Goal: Task Accomplishment & Management: Manage account settings

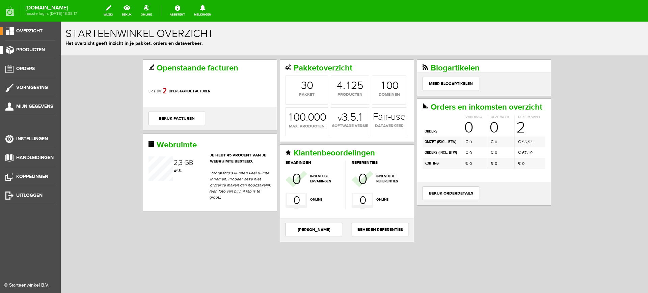
click at [25, 51] on span "Producten" at bounding box center [30, 50] width 29 height 6
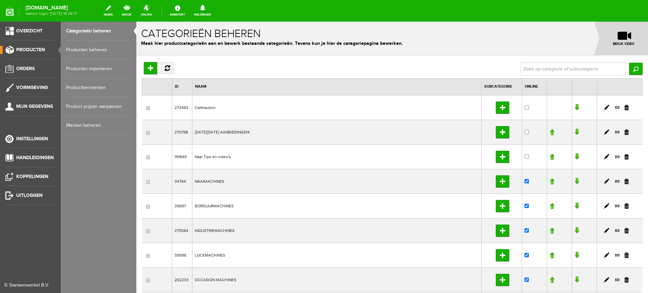
click at [85, 48] on link "Producten beheren" at bounding box center [98, 49] width 65 height 19
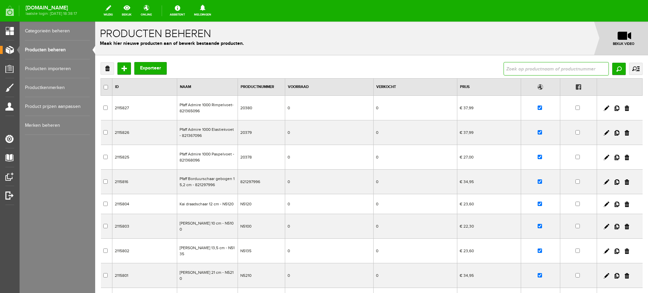
click at [570, 67] on input "text" at bounding box center [555, 68] width 105 height 13
paste input "PFAFF quilt ambition™ 635"
click at [552, 67] on input "PFAFF quilt ambition™ 635" at bounding box center [555, 68] width 105 height 13
type input "PFAFF quilt ambition 635"
click at [612, 66] on input "Zoeken" at bounding box center [618, 69] width 13 height 12
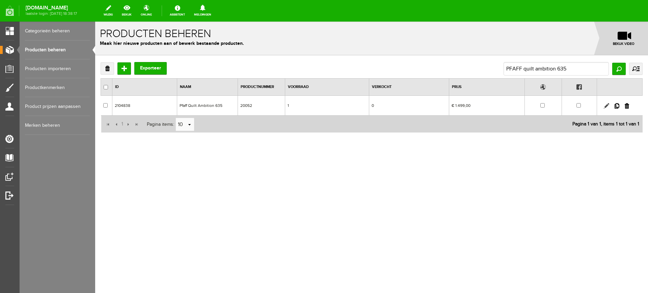
click at [607, 103] on link at bounding box center [606, 105] width 5 height 5
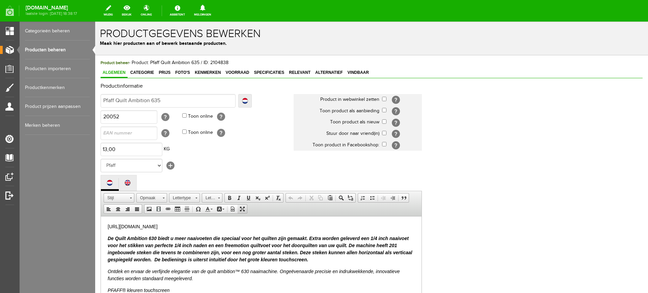
click at [244, 209] on span at bounding box center [242, 209] width 5 height 5
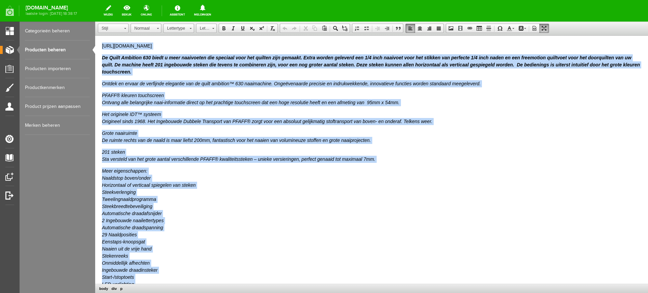
drag, startPoint x: 173, startPoint y: 156, endPoint x: 100, endPoint y: 42, distance: 135.3
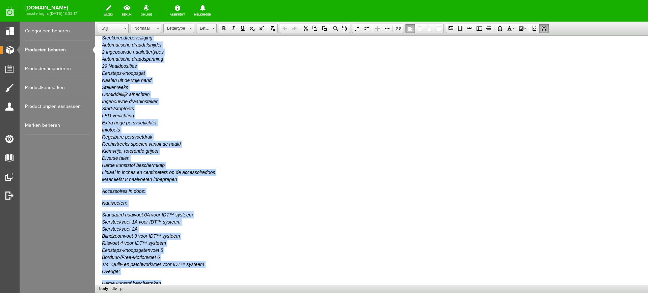
scroll to position [253, 0]
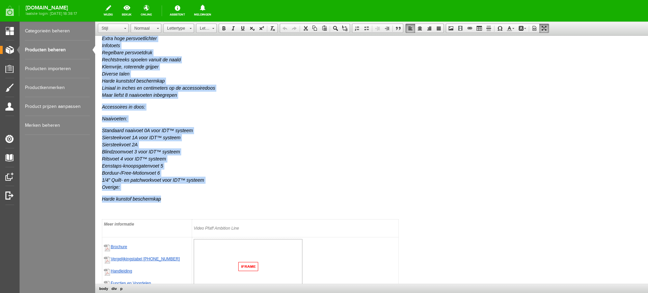
paste body
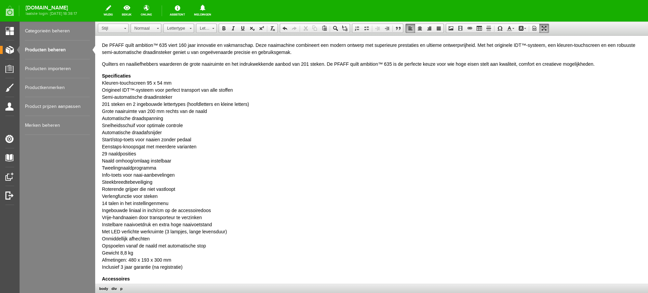
scroll to position [0, 0]
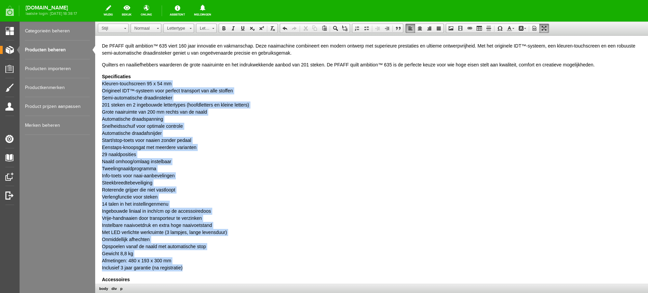
drag, startPoint x: 102, startPoint y: 84, endPoint x: 205, endPoint y: 268, distance: 211.5
click at [205, 268] on html "De PFAFF quilt ambition™ 635 viert 160 jaar innovatie en vakmanschap. Deze naai…" at bounding box center [371, 232] width 553 height 393
click at [366, 28] on span at bounding box center [366, 28] width 5 height 5
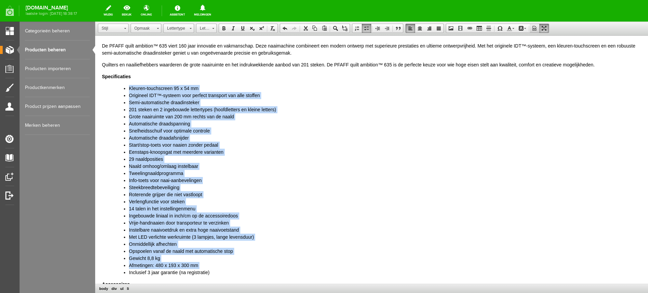
click at [535, 27] on span at bounding box center [534, 28] width 5 height 5
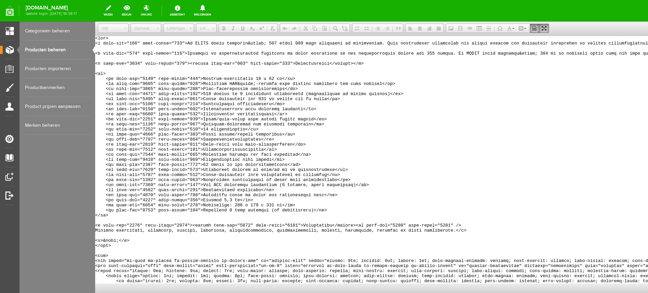
click at [535, 27] on span at bounding box center [534, 28] width 5 height 5
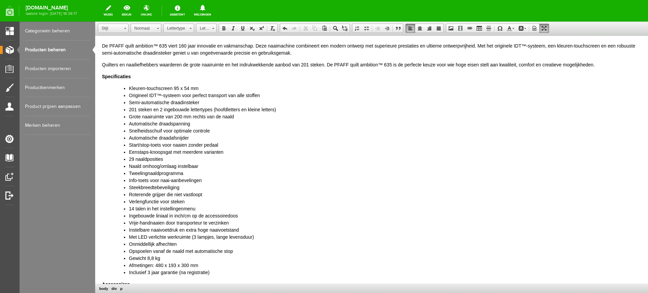
click at [149, 53] on p "De PFAFF quilt ambition™ 635 viert 160 jaar innovatie en vakmanschap. Deze naai…" at bounding box center [371, 50] width 539 height 14
click at [58, 47] on link "Producten beheren" at bounding box center [57, 49] width 65 height 19
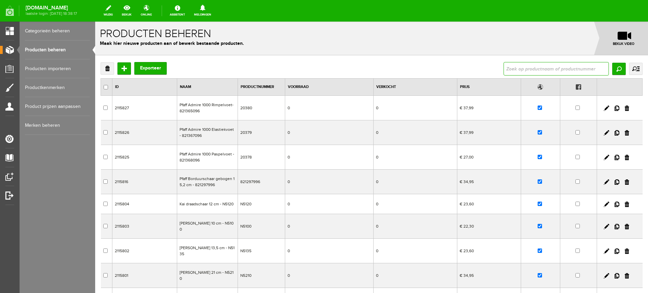
click at [530, 68] on input "text" at bounding box center [555, 68] width 105 height 13
click at [546, 70] on input "text" at bounding box center [555, 68] width 105 height 13
paste input "PFAFF quilt ambition"
drag, startPoint x: 546, startPoint y: 70, endPoint x: 584, endPoint y: 60, distance: 39.5
click at [582, 61] on div "Verwijderen Toevoegen Exporteer PFAFF quilt ambition Zoeken uitgebreid zoeken C…" at bounding box center [371, 230] width 553 height 350
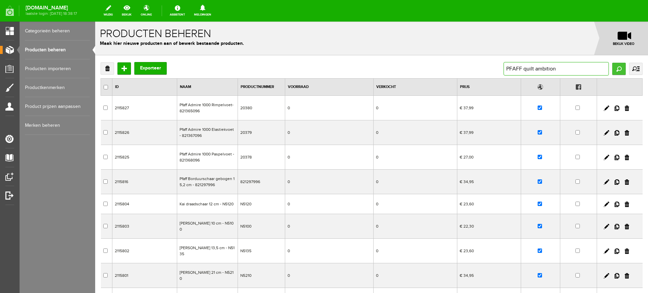
type input "PFAFF quilt ambition"
click at [612, 64] on input "Zoeken" at bounding box center [618, 69] width 13 height 12
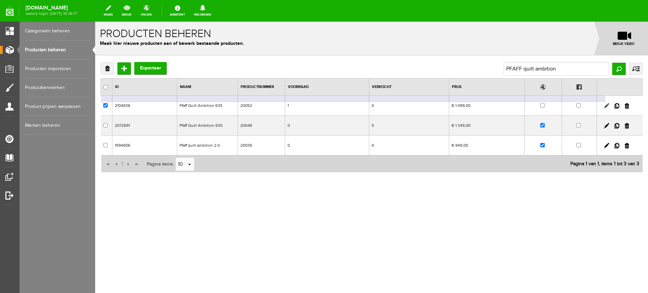
click at [607, 104] on link at bounding box center [606, 105] width 5 height 5
checkbox input "true"
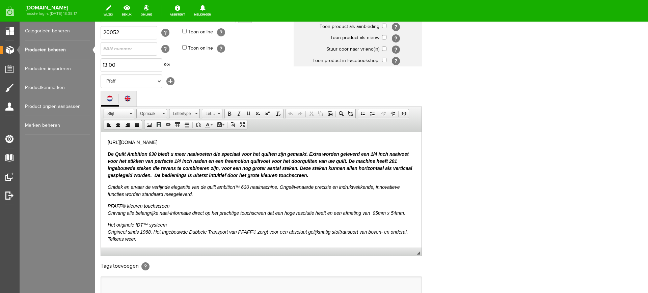
scroll to position [163, 0]
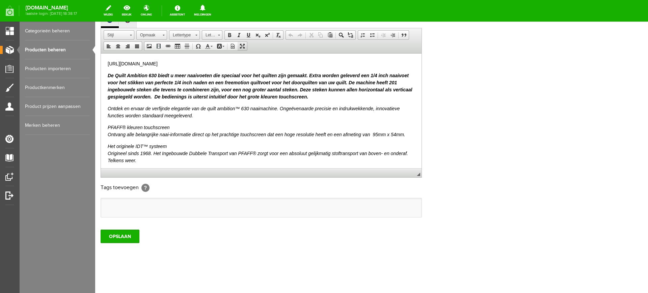
click at [244, 46] on span at bounding box center [242, 46] width 5 height 5
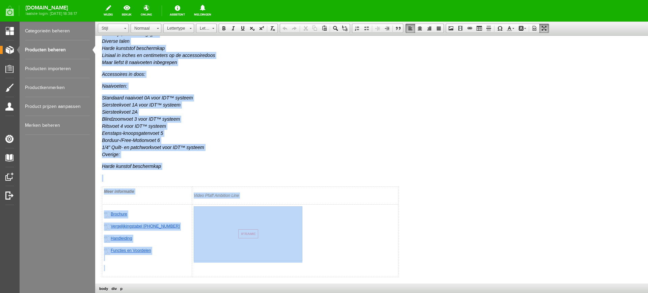
scroll to position [310, 0]
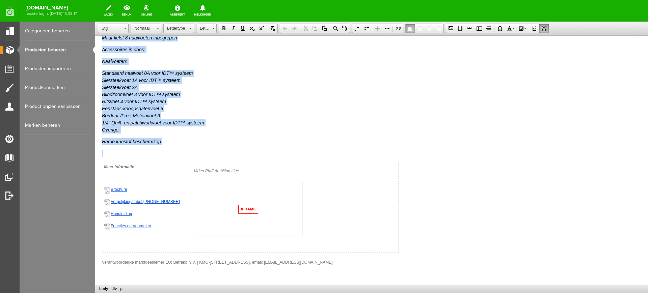
drag, startPoint x: 101, startPoint y: 43, endPoint x: 239, endPoint y: 147, distance: 172.4
click at [239, 147] on html "[URL][DOMAIN_NAME] De Quilt Ambition 630 biedt u meer naaivoeten die speciaal v…" at bounding box center [371, 4] width 553 height 559
paste body
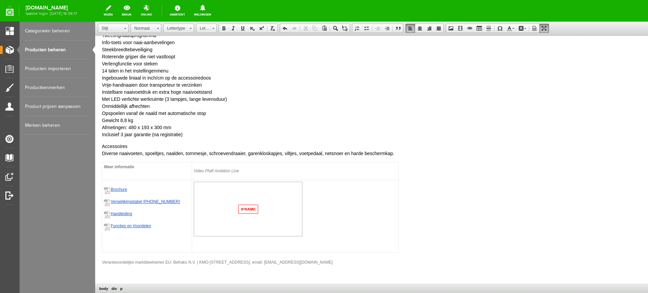
scroll to position [133, 0]
drag, startPoint x: 137, startPoint y: 146, endPoint x: 100, endPoint y: 140, distance: 37.3
click at [100, 140] on html "De PFAFF quilt ambition™ 635 viert 160 jaar innovatie en vakmanschap. Deze naai…" at bounding box center [371, 93] width 553 height 382
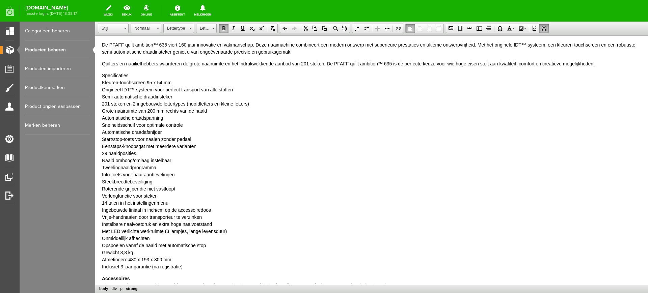
scroll to position [0, 0]
drag, startPoint x: 133, startPoint y: 77, endPoint x: 101, endPoint y: 77, distance: 32.7
click at [101, 77] on html "De PFAFF quilt ambition™ 635 viert 160 jaar innovatie en vakmanschap. Deze naai…" at bounding box center [371, 227] width 553 height 382
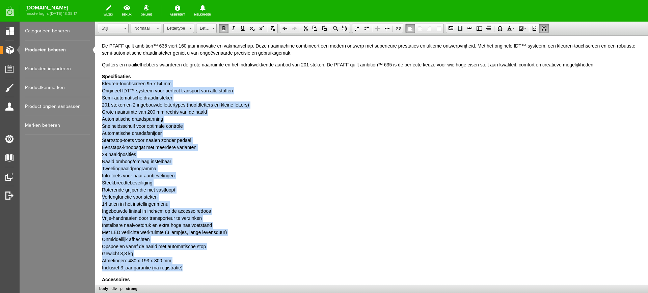
drag, startPoint x: 192, startPoint y: 269, endPoint x: 96, endPoint y: 85, distance: 207.5
click at [96, 85] on html "De PFAFF quilt ambition™ 635 viert 160 jaar innovatie en vakmanschap. Deze naai…" at bounding box center [371, 227] width 553 height 382
click at [366, 27] on span at bounding box center [366, 28] width 5 height 5
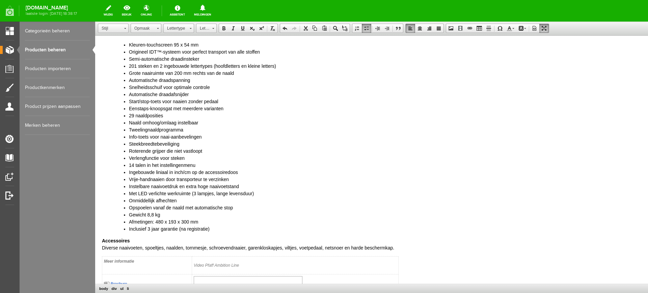
scroll to position [127, 0]
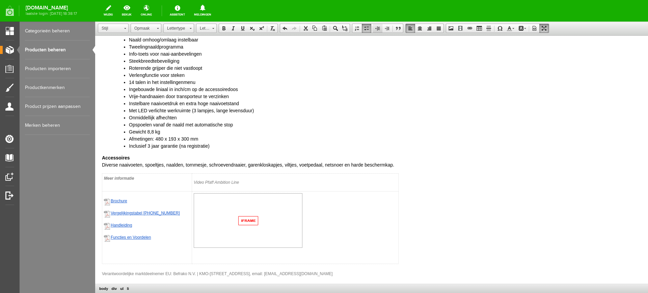
click at [379, 27] on span at bounding box center [377, 28] width 5 height 5
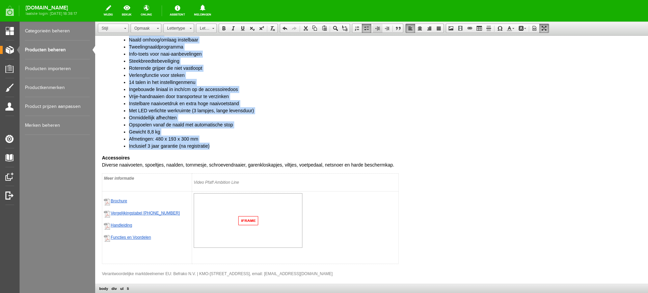
scroll to position [249, 0]
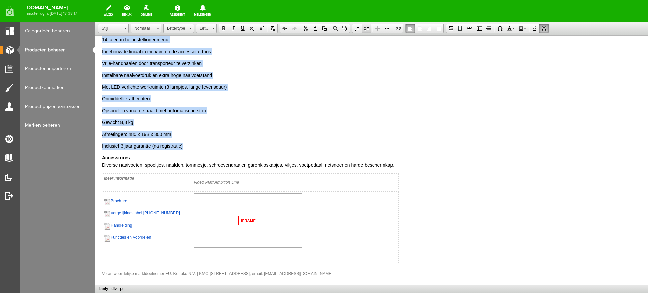
click at [365, 29] on span at bounding box center [366, 28] width 5 height 5
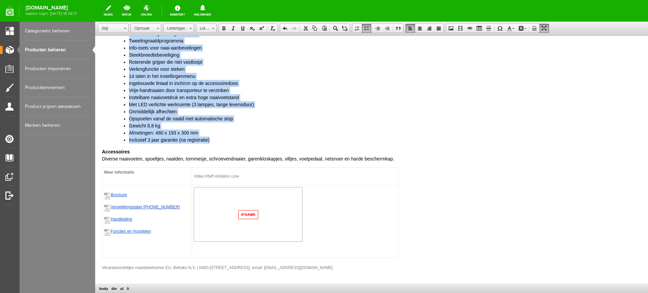
scroll to position [138, 0]
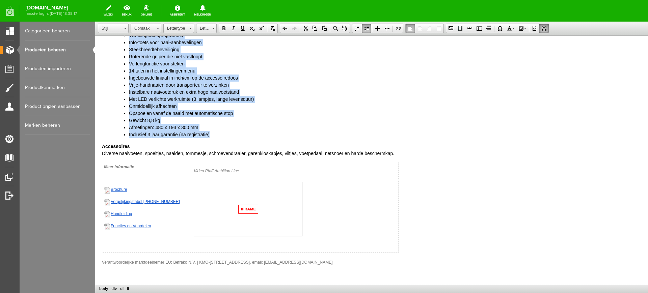
click at [544, 30] on span at bounding box center [543, 28] width 5 height 5
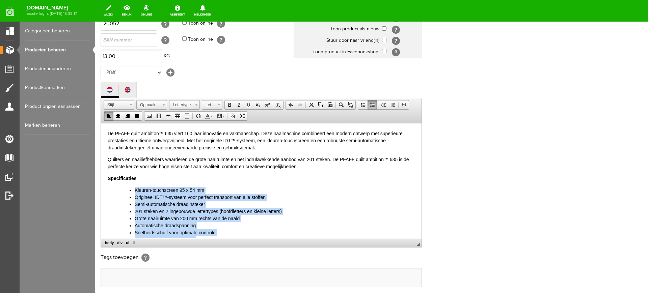
scroll to position [163, 0]
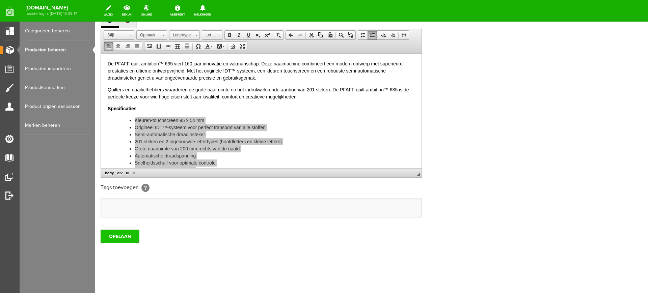
click at [126, 238] on input "OPSLAAN" at bounding box center [120, 236] width 39 height 13
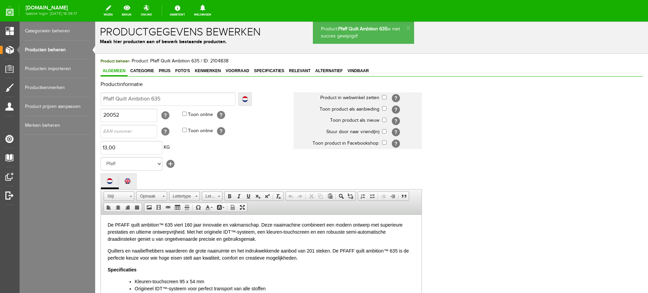
scroll to position [0, 0]
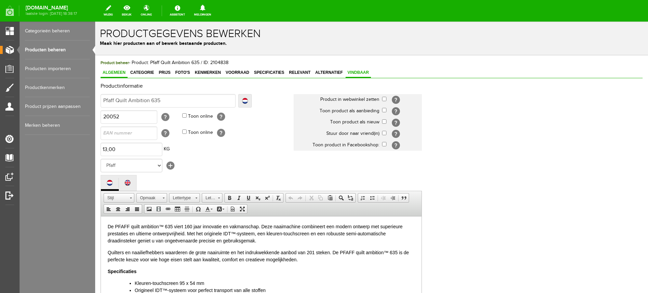
click at [362, 70] on span "Vindbaar" at bounding box center [358, 72] width 25 height 5
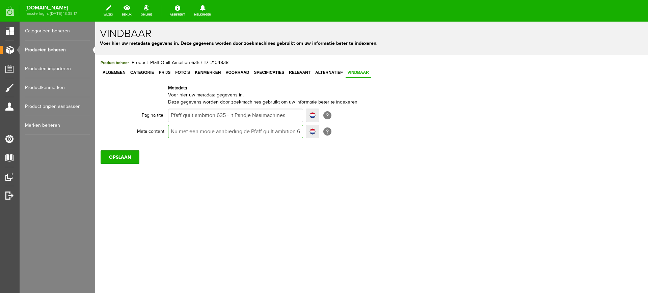
click at [230, 131] on input "Nu met een mooie aanbieding de Pfaff quilt ambition 630 om met plezier te naaie…" at bounding box center [235, 131] width 135 height 13
drag, startPoint x: 171, startPoint y: 132, endPoint x: 365, endPoint y: 154, distance: 195.3
click at [365, 154] on div "Product beheer - Product: Pfaff Quilt Ambition 635 / ID: 2104838 Algemeen Categ…" at bounding box center [372, 111] width 542 height 105
paste input "Bestel de PFAFF quilt ambition™ 635 eenvoudig online bij dé vakspecialist in na…"
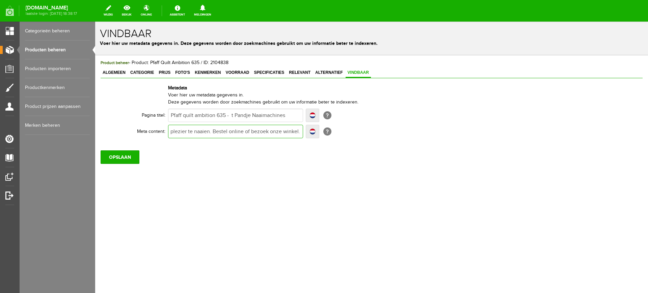
type input "Bestel de PFAFF quilt ambition™ 635 eenvoudig online bij dé vakspecialist in na…"
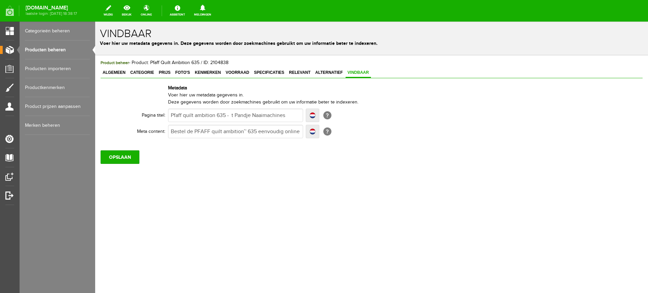
click at [253, 161] on div "OPSLAAN" at bounding box center [372, 154] width 542 height 19
click at [209, 116] on input "Pfaff quilt ambition 635 - t Pandje Naaimachines" at bounding box center [235, 115] width 135 height 13
paste input "PFAFF quilt ambition 635 kopen | ’t Pandje"
type input "PFAFF quilt ambition 635 kopen | ’t Pandje"
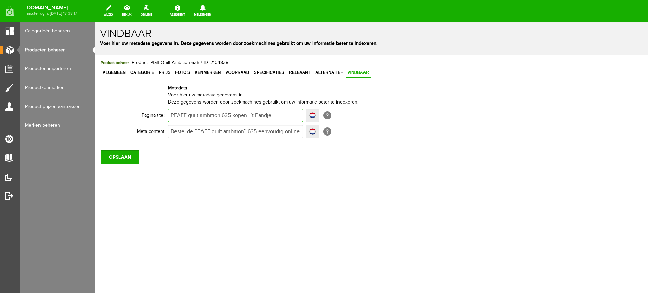
type input "PFAFF quilt ambition 635 kopen | ’t Pandje"
drag, startPoint x: 172, startPoint y: 130, endPoint x: 395, endPoint y: 171, distance: 226.7
click at [395, 171] on div "Product beheer - Product: Pfaff Quilt Ambition 635 / ID: 2104838 Algemeen Categ…" at bounding box center [371, 134] width 553 height 159
paste input "online de PFAFF quilt ambition 635 bij ’t Pandje naaimachines. Uitgebreide func…"
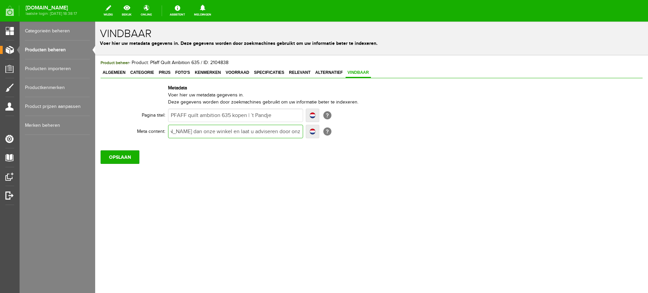
type input "Bestel online de PFAFF quilt ambition 635 bij ’t Pandje naaimachines. Uitgebrei…"
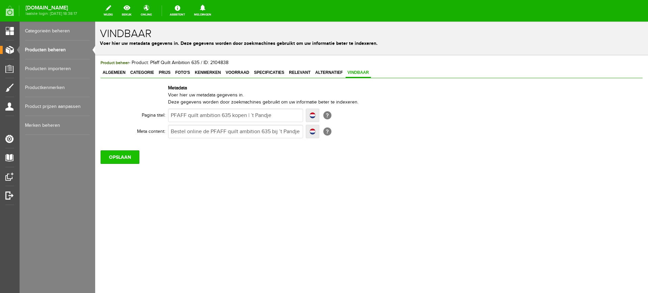
click at [124, 156] on input "OPSLAAN" at bounding box center [120, 156] width 39 height 13
click at [118, 71] on span "Algemeen" at bounding box center [114, 72] width 27 height 5
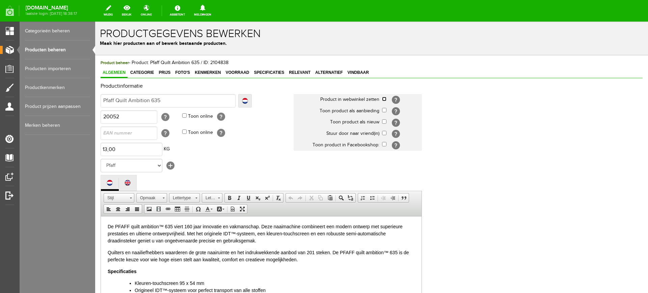
click at [385, 98] on input "checkbox" at bounding box center [384, 99] width 4 height 4
checkbox input "true"
click at [384, 111] on input "checkbox" at bounding box center [384, 110] width 4 height 4
click at [164, 73] on span "Prijs" at bounding box center [165, 72] width 16 height 5
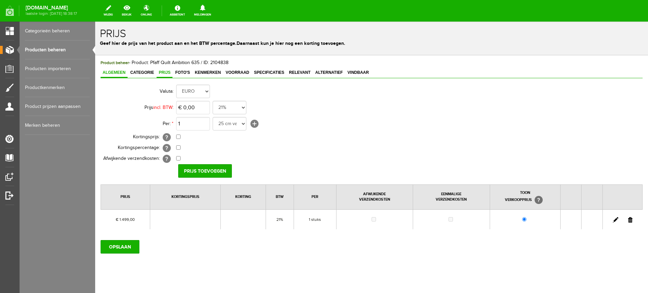
click at [120, 71] on span "Algemeen" at bounding box center [114, 72] width 27 height 5
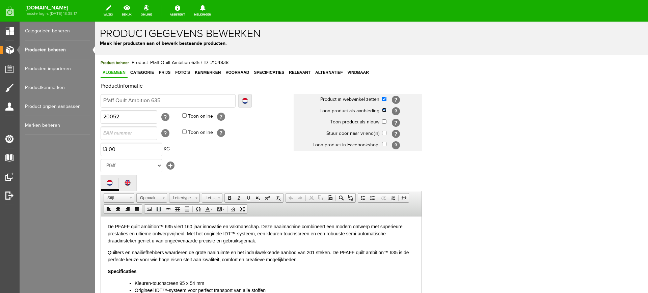
click at [385, 111] on input "checkbox" at bounding box center [384, 110] width 4 height 4
checkbox input "false"
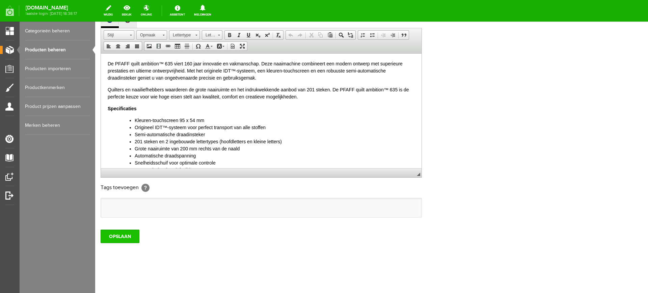
click at [118, 234] on input "OPSLAAN" at bounding box center [120, 236] width 39 height 13
click at [132, 236] on input "OPSLAAN" at bounding box center [120, 236] width 39 height 13
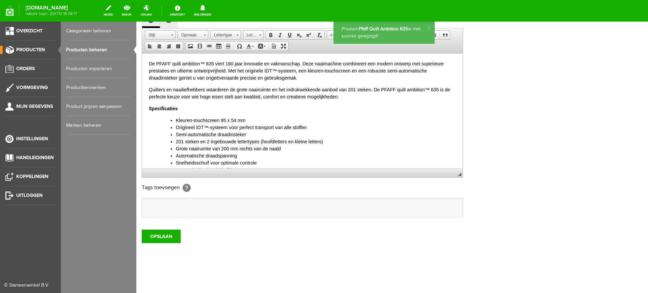
scroll to position [0, 0]
click at [100, 49] on link "Producten beheren" at bounding box center [98, 49] width 65 height 19
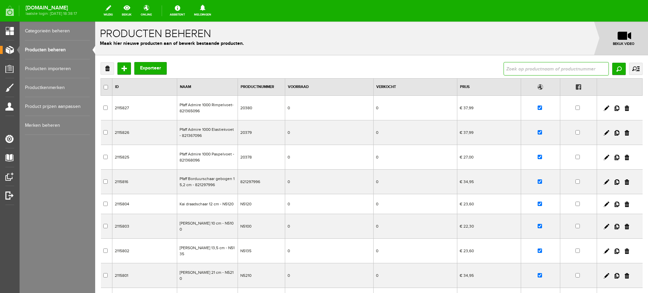
click at [529, 70] on input "text" at bounding box center [555, 68] width 105 height 13
type input "topaz"
click at [613, 64] on input "Zoeken" at bounding box center [618, 69] width 13 height 12
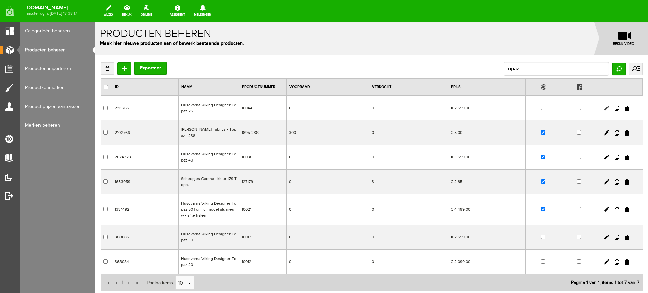
click at [604, 106] on link at bounding box center [606, 108] width 5 height 5
checkbox input "true"
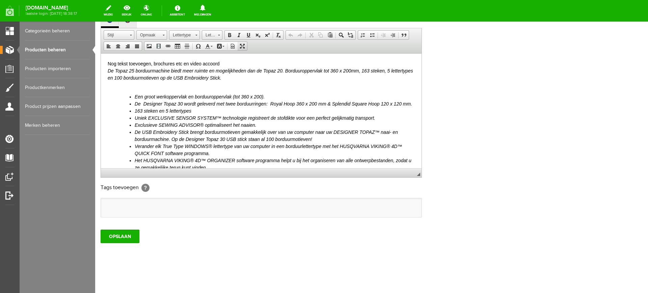
click at [243, 46] on span at bounding box center [242, 46] width 5 height 5
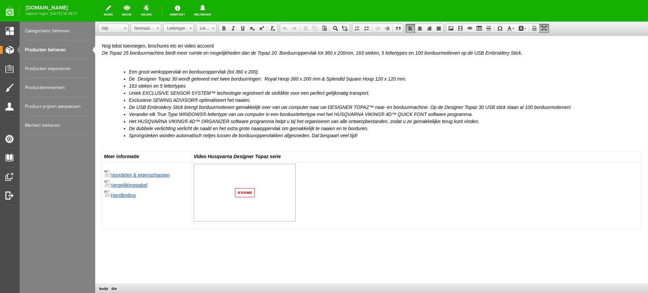
click at [526, 84] on li "163 steken en 5 lettertypes" at bounding box center [385, 86] width 512 height 7
click at [544, 30] on span at bounding box center [543, 28] width 5 height 5
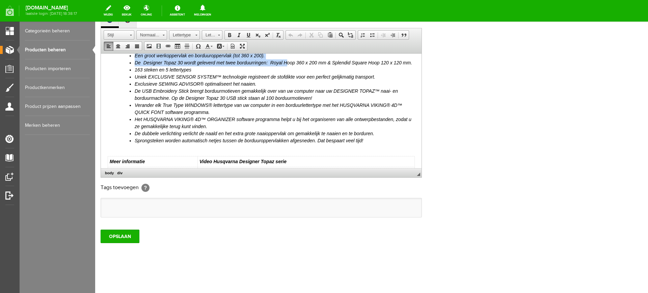
scroll to position [37, 0]
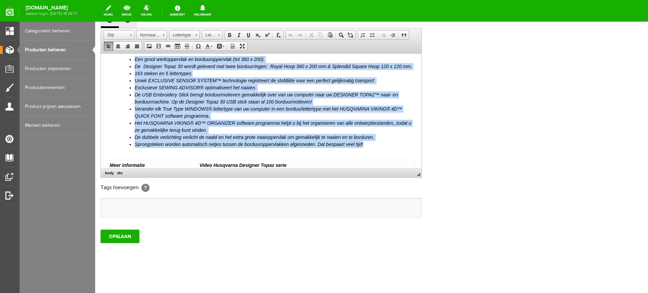
drag, startPoint x: 107, startPoint y: 62, endPoint x: 368, endPoint y: 155, distance: 277.2
click at [368, 155] on html "Nog tekst toevoegen, brochures etc en video accoord De Topaz 25 borduurmachine …" at bounding box center [261, 148] width 321 height 264
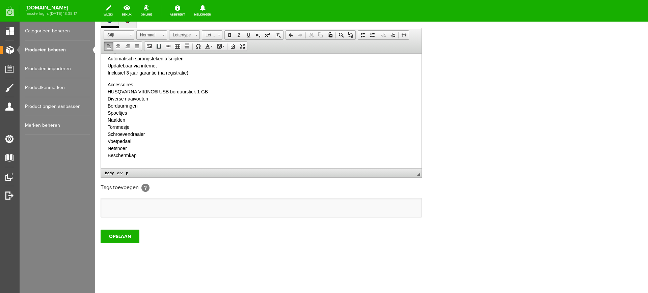
scroll to position [160, 0]
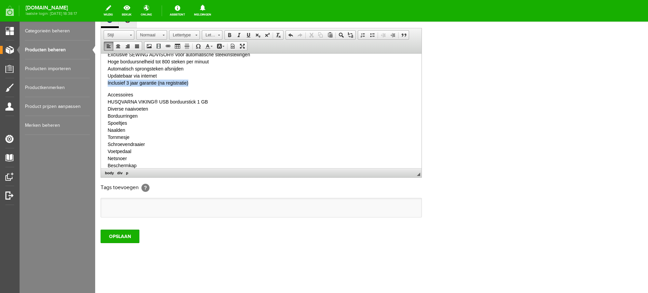
drag, startPoint x: 195, startPoint y: 82, endPoint x: 106, endPoint y: 85, distance: 88.8
click at [106, 85] on html "De Husqvarna Viking Designer Topaz™ 25 combineert innovatieve technologie met c…" at bounding box center [261, 97] width 321 height 408
click at [137, 93] on div "De Husqvarna Viking Designer Topaz™ 25 combineert innovatieve technologie met c…" at bounding box center [261, 33] width 307 height 267
click at [135, 88] on p "Accessoires" at bounding box center [261, 87] width 307 height 7
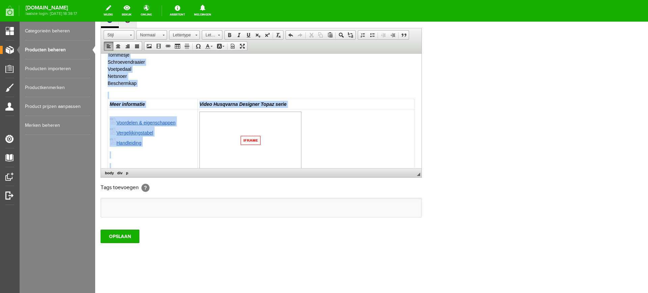
scroll to position [271, 0]
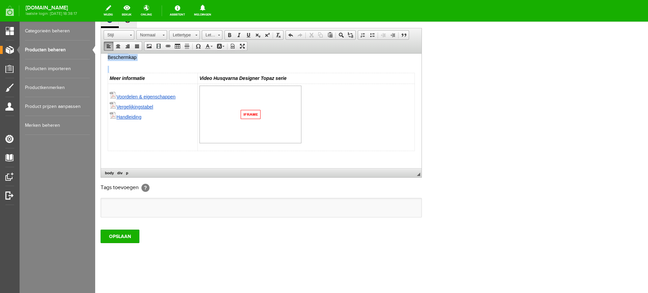
drag, startPoint x: 108, startPoint y: 99, endPoint x: 160, endPoint y: 63, distance: 63.6
click at [372, 35] on span at bounding box center [371, 34] width 5 height 5
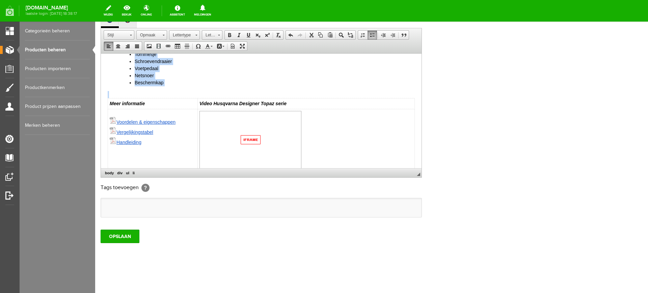
scroll to position [187, 0]
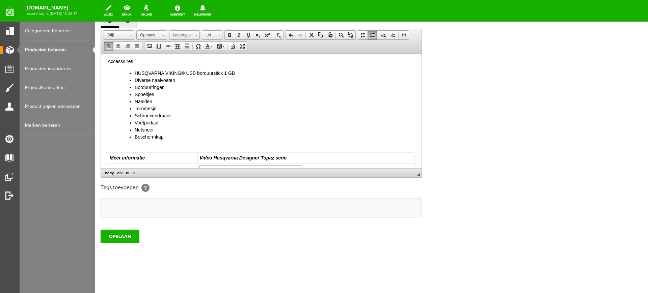
click at [140, 62] on p "Accessoires" at bounding box center [261, 61] width 307 height 7
drag, startPoint x: 140, startPoint y: 63, endPoint x: 104, endPoint y: 61, distance: 35.8
click at [104, 61] on html "De Husqvarna Viking Designer Topaz™ 25 combineert innovatieve technologie met c…" at bounding box center [261, 70] width 321 height 406
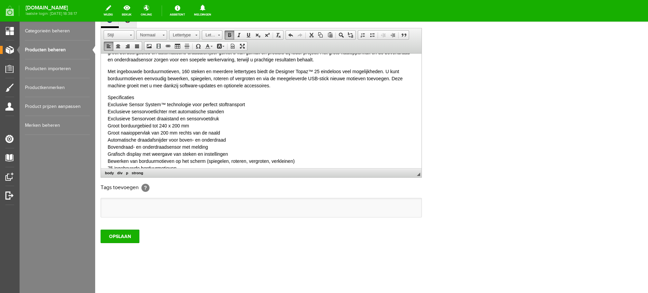
scroll to position [18, 0]
drag, startPoint x: 135, startPoint y: 97, endPoint x: 106, endPoint y: 97, distance: 28.7
click at [106, 97] on html "De Husqvarna Viking Designer Topaz™ 25 combineert innovatieve technologie met c…" at bounding box center [261, 238] width 321 height 406
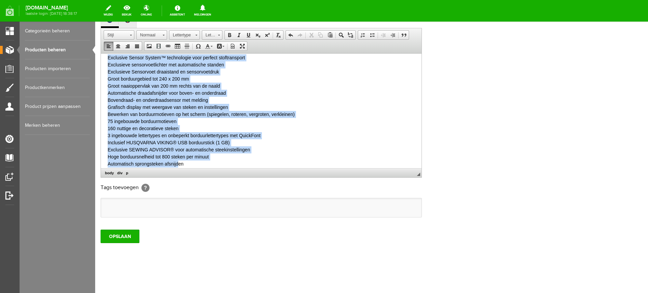
scroll to position [76, 0]
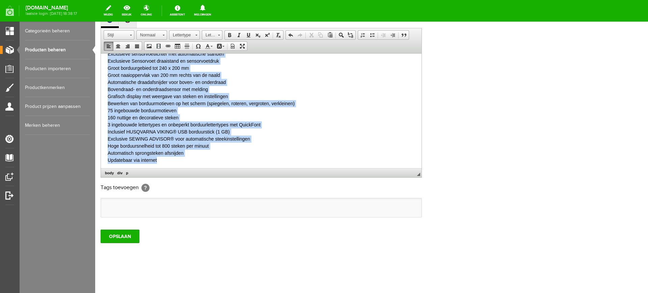
drag, startPoint x: 107, startPoint y: 106, endPoint x: 186, endPoint y: 161, distance: 96.1
click at [186, 161] on html "De Husqvarna Viking Designer Topaz™ 25 combineert innovatieve technologie met c…" at bounding box center [261, 180] width 321 height 406
click at [374, 34] on span at bounding box center [371, 34] width 5 height 5
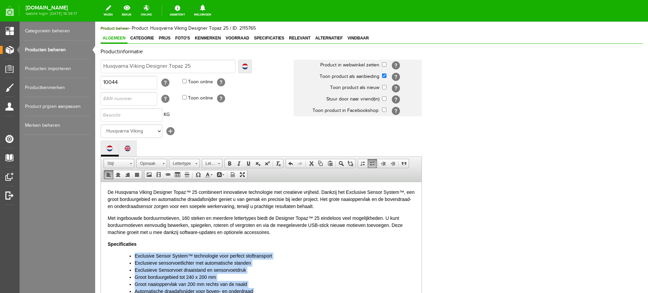
scroll to position [163, 0]
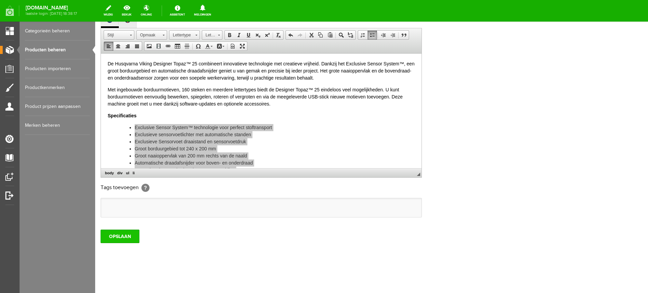
click at [117, 237] on input "OPSLAAN" at bounding box center [120, 236] width 39 height 13
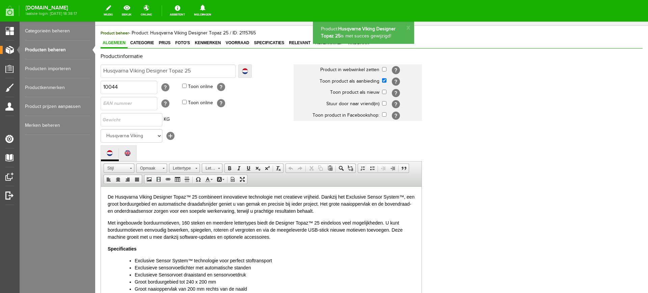
scroll to position [0, 0]
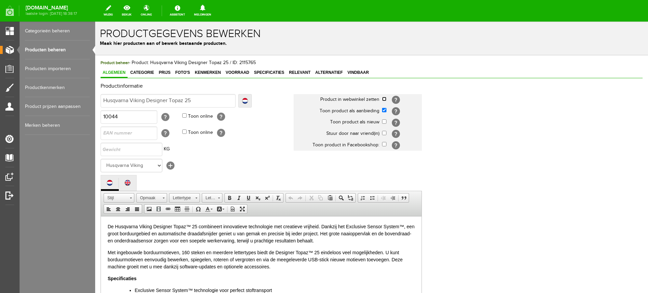
click at [384, 99] on input "checkbox" at bounding box center [384, 99] width 4 height 4
checkbox input "true"
click at [355, 71] on span "Vindbaar" at bounding box center [358, 72] width 25 height 5
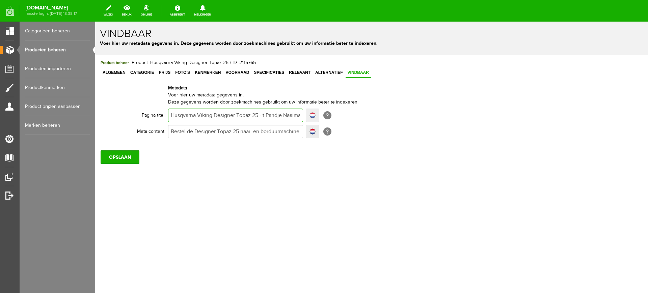
scroll to position [0, 18]
drag, startPoint x: 172, startPoint y: 114, endPoint x: 319, endPoint y: 117, distance: 146.8
click at [319, 117] on div "Husqvarna Viking Designer Topaz 25 - t Pandje Naaimachines Localize Husqvarna V…" at bounding box center [243, 115] width 151 height 13
paste input "kopen | ’t Pandje"
type input "Husqvarna Viking Designer Topaz 25 kopen | ’t Pandje"
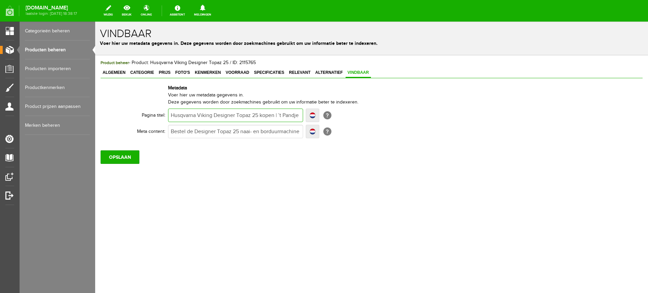
type input "Husqvarna Viking Designer Topaz 25 kopen | ’t Pandje"
drag, startPoint x: 172, startPoint y: 132, endPoint x: 409, endPoint y: 154, distance: 237.9
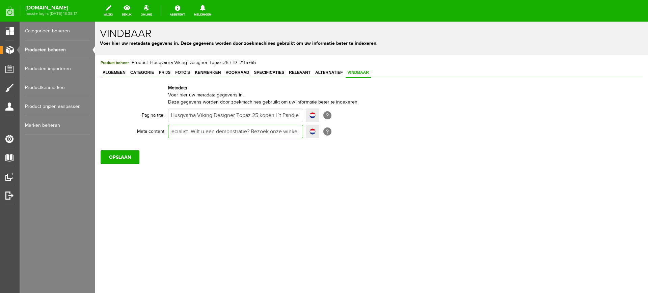
click at [409, 154] on div "Product beheer - Product: Husqvarna Viking Designer Topaz 25 / ID: 2115765 Alge…" at bounding box center [372, 111] width 542 height 105
paste input "online de Husqvarna Viking Designer Topaz 25 bij ’t Pandje naaimachines. Innova…"
type input "Bestel online de Husqvarna Viking Designer Topaz 25 bij ’t Pandje naaimachines.…"
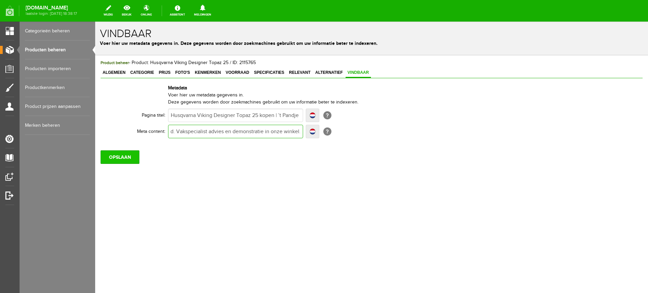
type input "Bestel online de Husqvarna Viking Designer Topaz 25 bij ’t Pandje naaimachines.…"
click at [127, 156] on input "OPSLAAN" at bounding box center [120, 156] width 39 height 13
drag, startPoint x: 261, startPoint y: 116, endPoint x: 275, endPoint y: 115, distance: 13.8
click at [275, 115] on input "Husqvarna Viking Designer Topaz 25 kopen | ’t Pandje" at bounding box center [235, 115] width 135 height 13
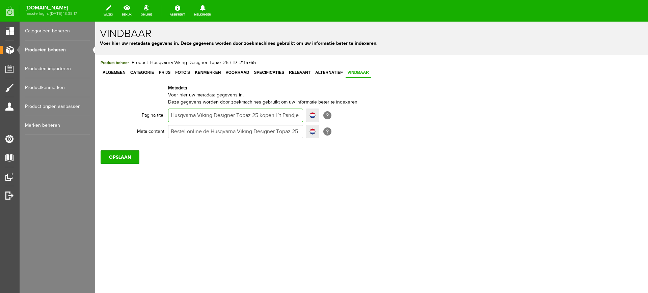
type input "Husqvarna Viking Designer Topaz 25 | ’t Pandje"
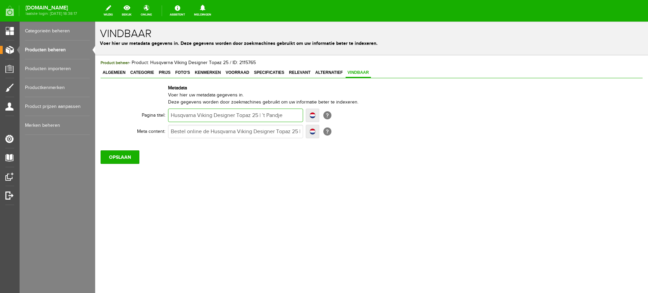
type input "Husqvarna Viking Designer Topaz 25 | ’t Pandje"
type input "Husqvarna Viking Designer Topaz 25 | ’t Pandje N"
type input "Husqvarna Viking Designer Topaz 25 | ’t Pandje Na"
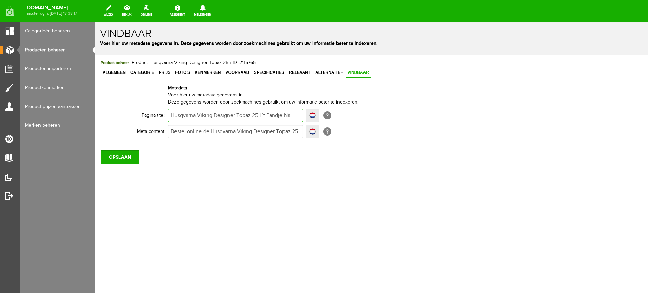
type input "Husqvarna Viking Designer Topaz 25 | ’t Pandje Naa"
type input "Husqvarna Viking Designer Topaz 25 | ’t Pandje Naai"
type input "Husqvarna Viking Designer Topaz 25 | ’t Pandje Naaim"
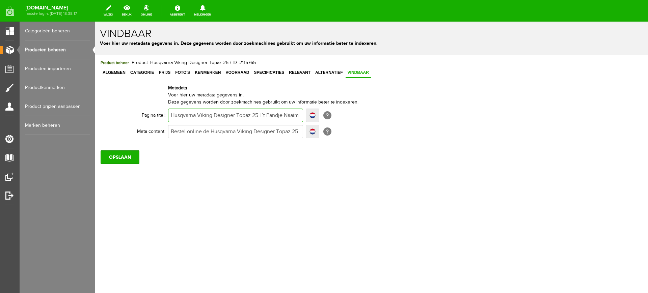
type input "Husqvarna Viking Designer Topaz 25 | ’t Pandje Naaim"
type input "Husqvarna Viking Designer Topaz 25 | ’t Pandje Naaima"
type input "Husqvarna Viking Designer Topaz 25 | ’t Pandje Naaimac"
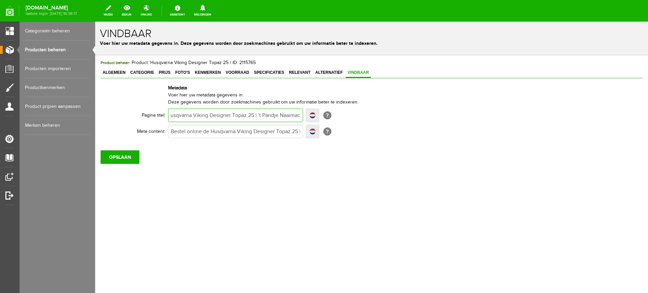
type input "Husqvarna Viking Designer Topaz 25 | ’t Pandje Naaimach"
type input "Husqvarna Viking Designer Topaz 25 | ’t Pandje Naaimachi"
type input "Husqvarna Viking Designer Topaz 25 | ’t Pandje Naaimachine"
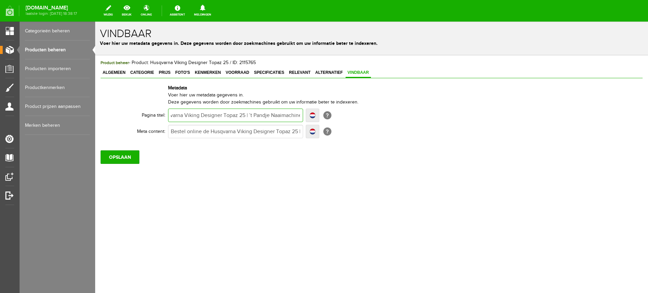
type input "Husqvarna Viking Designer Topaz 25 | ’t Pandje Naaimachine"
type input "Husqvarna Viking Designer Topaz 25 | ’t Pandje Naaimachines"
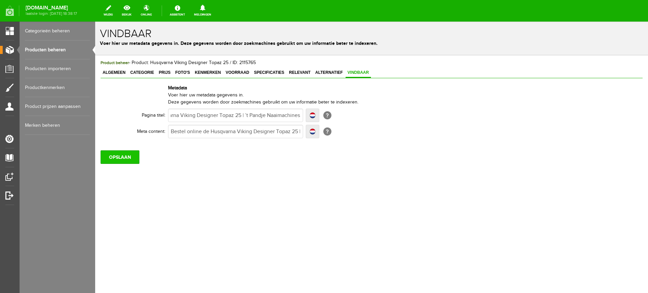
scroll to position [0, 0]
click at [129, 160] on input "OPSLAAN" at bounding box center [120, 156] width 39 height 13
click at [163, 69] on link "Prijs" at bounding box center [165, 73] width 16 height 10
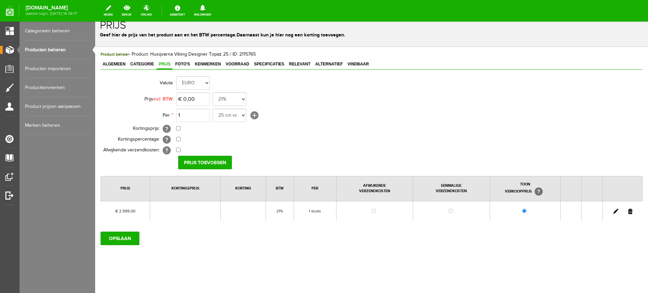
scroll to position [10, 0]
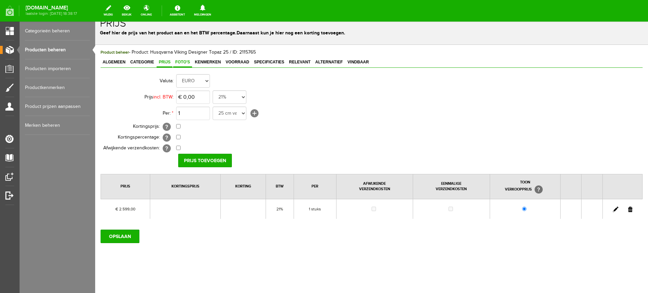
click at [181, 61] on span "Foto's" at bounding box center [182, 62] width 19 height 5
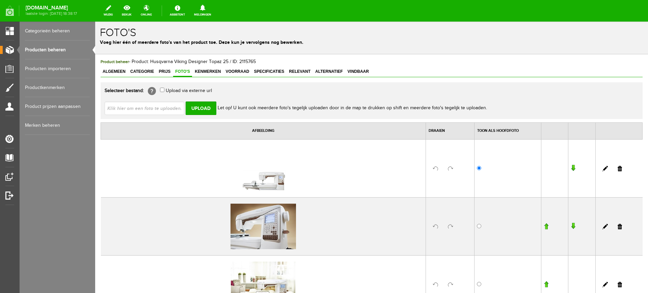
scroll to position [0, 0]
click at [114, 71] on span "Algemeen" at bounding box center [114, 72] width 27 height 5
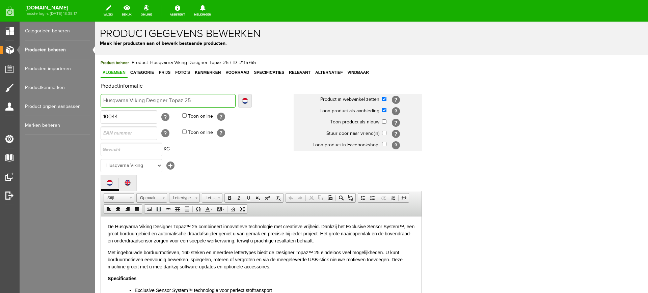
drag, startPoint x: 198, startPoint y: 99, endPoint x: 100, endPoint y: 97, distance: 98.2
click at [100, 97] on div "Product beheer - Product: Husqvarna Viking Designer Topaz 25 / ID: 2115765 Alge…" at bounding box center [371, 255] width 553 height 401
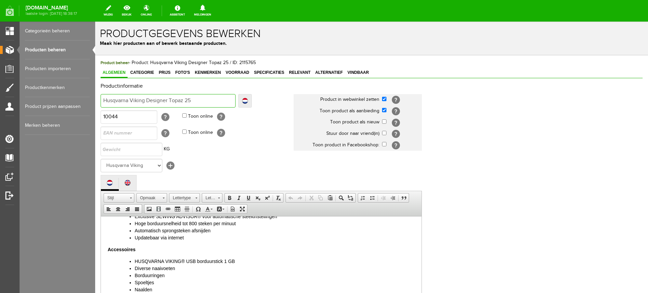
scroll to position [169, 0]
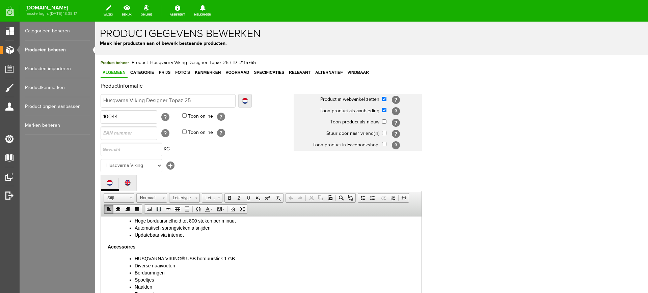
click at [197, 238] on li "Updatebaar via internet" at bounding box center [275, 234] width 280 height 7
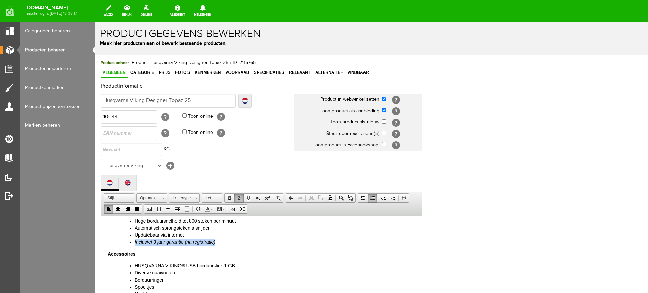
drag, startPoint x: 220, startPoint y: 242, endPoint x: 130, endPoint y: 244, distance: 90.1
click at [135, 244] on li "Inclusief 3 jaar garantie (na registratie)" at bounding box center [275, 242] width 280 height 7
click at [471, 217] on div "Productinformatie Localize [GEOGRAPHIC_DATA] Husqvarna Viking Designer Topaz 25…" at bounding box center [372, 232] width 542 height 299
click at [190, 233] on li "Updatebaar via internet" at bounding box center [275, 234] width 280 height 7
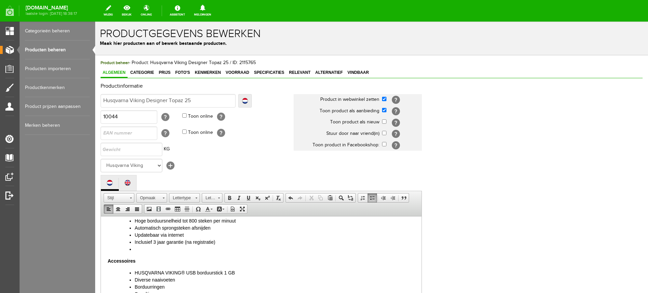
scroll to position [35, 0]
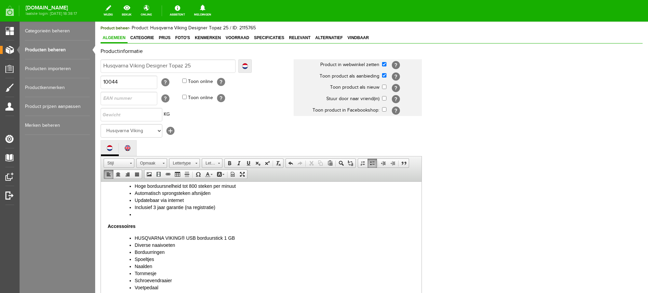
click at [149, 215] on li at bounding box center [275, 214] width 280 height 7
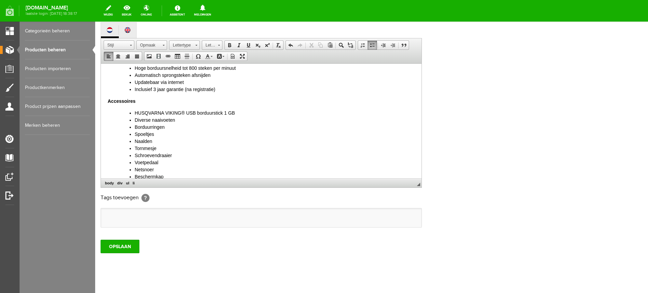
scroll to position [163, 0]
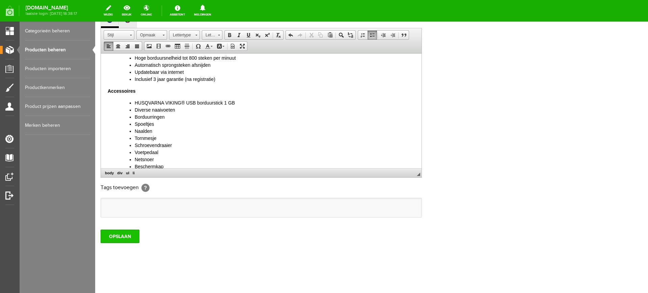
click at [131, 235] on input "OPSLAAN" at bounding box center [120, 236] width 39 height 13
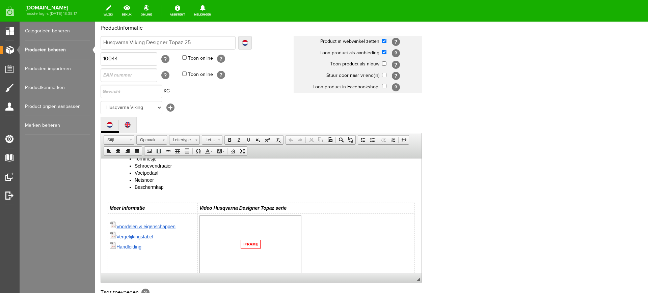
scroll to position [127, 0]
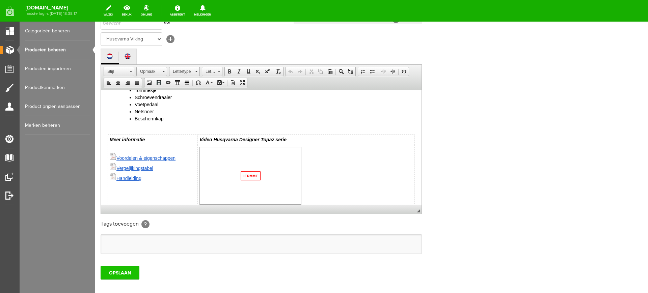
click at [123, 271] on input "OPSLAAN" at bounding box center [120, 272] width 39 height 13
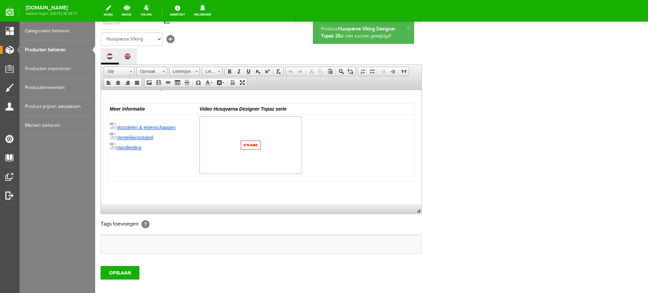
scroll to position [295, 0]
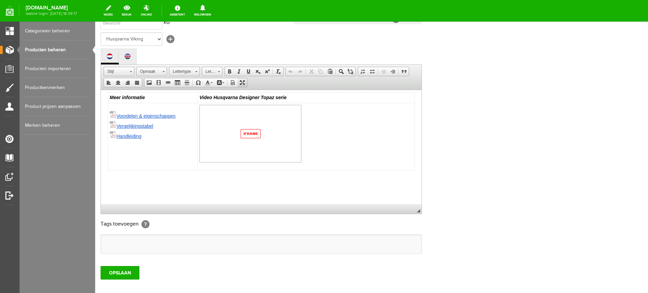
click at [242, 83] on span at bounding box center [242, 82] width 5 height 5
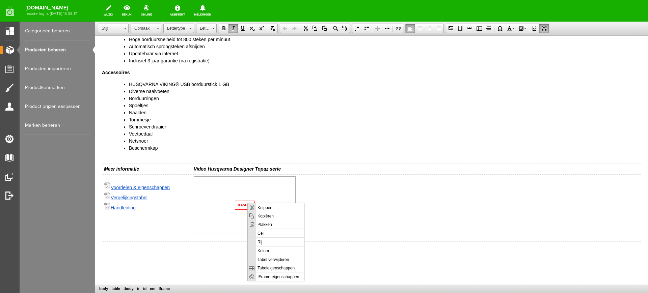
scroll to position [0, 0]
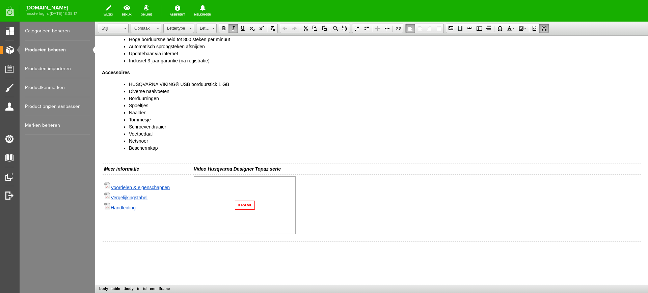
click at [352, 141] on li "Netsnoer" at bounding box center [385, 141] width 512 height 7
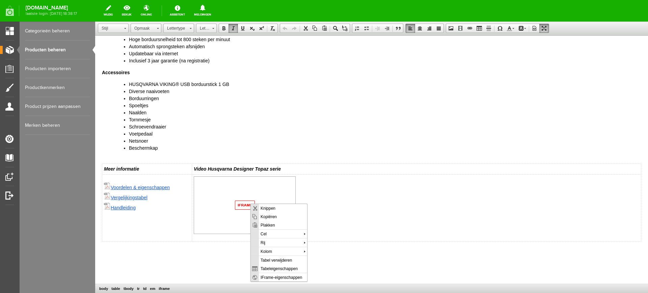
click at [394, 127] on li "Schroevendraaier" at bounding box center [385, 126] width 512 height 7
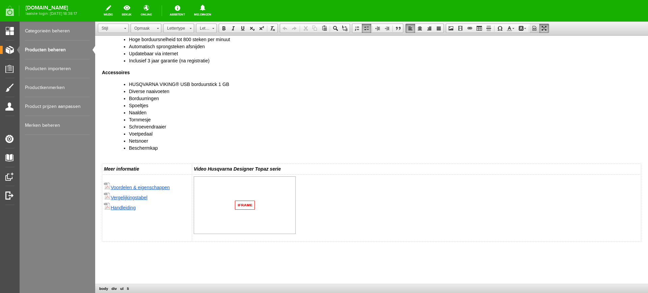
click at [536, 28] on span at bounding box center [534, 28] width 5 height 5
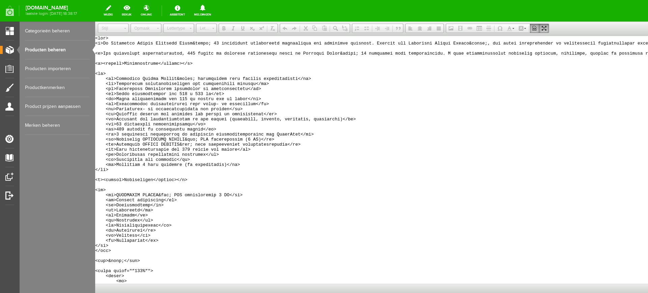
scroll to position [128, 0]
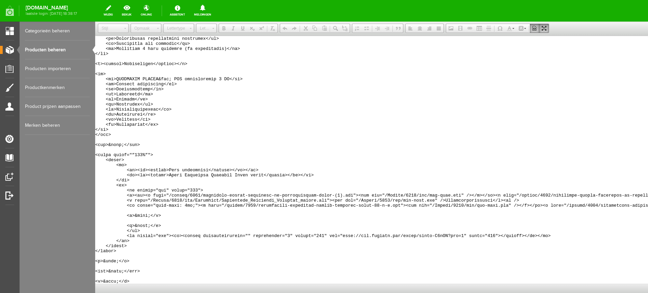
drag, startPoint x: 342, startPoint y: 224, endPoint x: 463, endPoint y: 224, distance: 120.5
click at [463, 224] on textarea "Tekstverwerker, ctl00_ContentPlaceHolder1_Common1_rdDescription_rptResouce_ctl0…" at bounding box center [371, 160] width 553 height 248
click at [32, 46] on link "Producten beheren" at bounding box center [57, 49] width 65 height 19
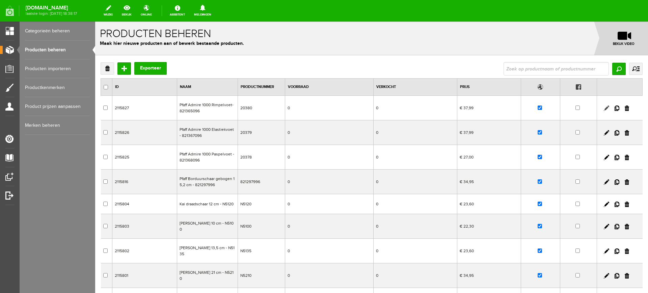
click at [604, 107] on link at bounding box center [606, 108] width 5 height 5
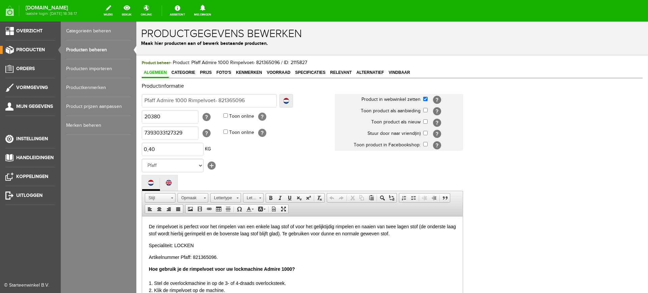
click at [96, 49] on link "Producten beheren" at bounding box center [98, 49] width 65 height 19
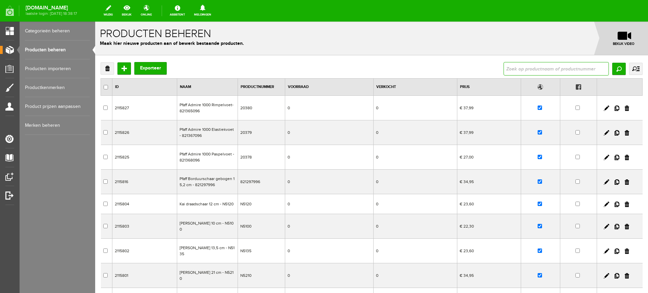
click at [541, 68] on input "text" at bounding box center [555, 68] width 105 height 13
paste input "Husqvarna Viking Opal 670"
type input "Husqvarna Viking Opal 670"
click at [615, 68] on input "Zoeken" at bounding box center [618, 69] width 13 height 12
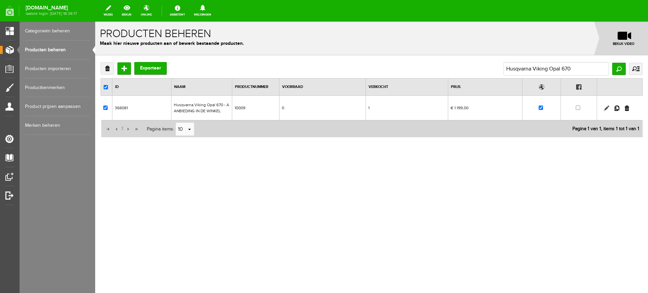
click at [606, 107] on link at bounding box center [606, 108] width 5 height 5
checkbox input "true"
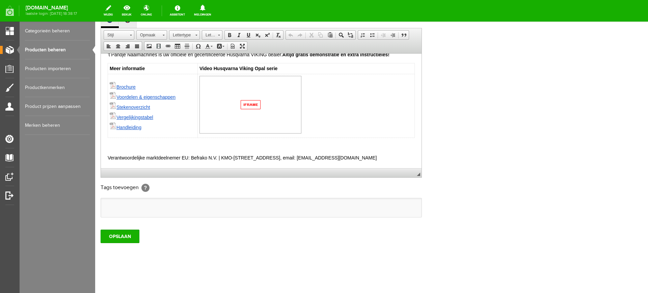
scroll to position [109, 0]
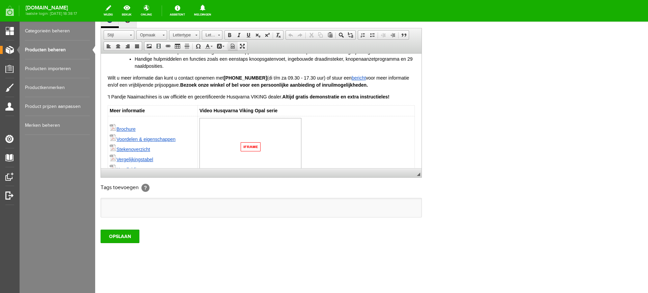
click at [232, 48] on span at bounding box center [232, 46] width 5 height 5
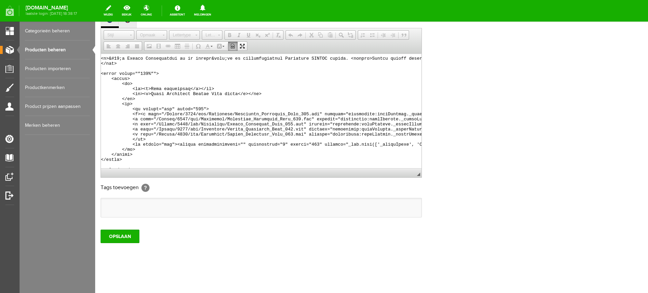
scroll to position [119, 0]
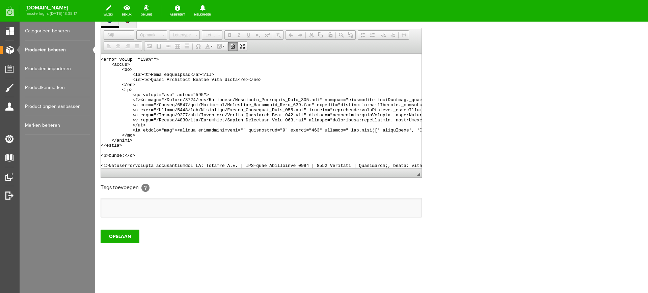
drag, startPoint x: 131, startPoint y: 118, endPoint x: 101, endPoint y: 124, distance: 30.6
click at [101, 124] on div "Tekstverwerker, ctl00_ContentPlaceHolder1_Common1_rdDescription_rptResouce_ctl0…" at bounding box center [261, 103] width 321 height 150
click at [53, 46] on link "Producten beheren" at bounding box center [57, 49] width 65 height 19
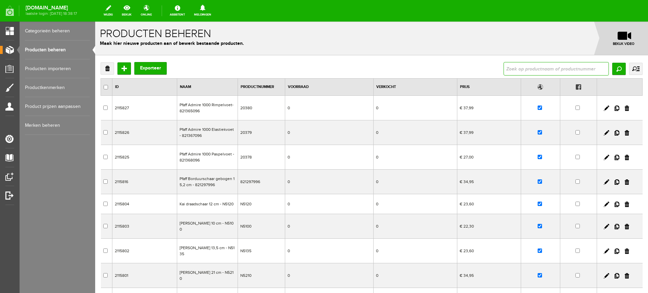
click at [556, 69] on input "text" at bounding box center [555, 68] width 105 height 13
type input "topaz"
click at [612, 67] on input "Zoeken" at bounding box center [618, 69] width 13 height 12
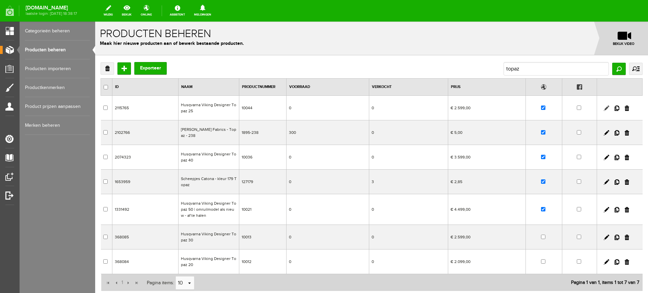
click at [604, 107] on link at bounding box center [606, 108] width 5 height 5
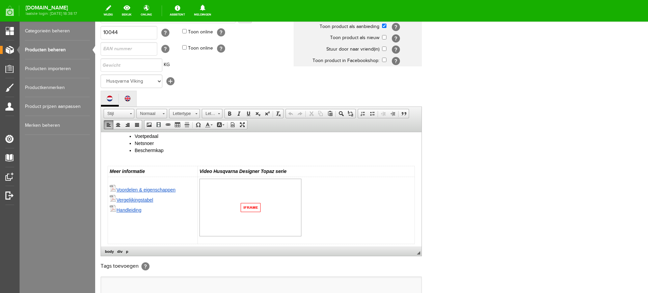
scroll to position [303, 0]
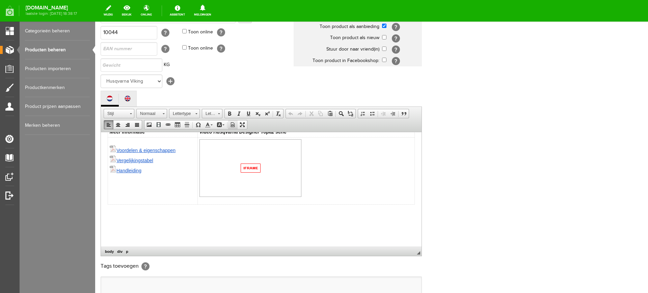
click at [233, 125] on span at bounding box center [232, 124] width 5 height 5
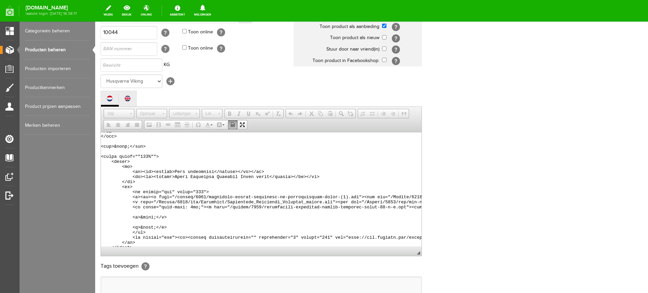
scroll to position [261, 0]
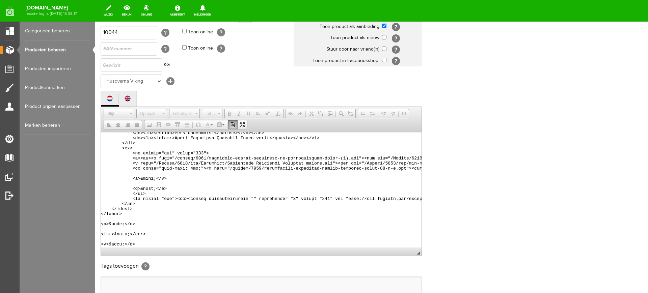
click at [484, 199] on div "Productinformatie Localize [GEOGRAPHIC_DATA] Husqvarna Viking Designer Topaz 25…" at bounding box center [372, 148] width 542 height 299
drag, startPoint x: 133, startPoint y: 187, endPoint x: 105, endPoint y: 193, distance: 28.8
click at [105, 193] on textarea "Tekstverwerker, ctl00_ContentPlaceHolder1_Common1_rdDescription_rptResouce_ctl0…" at bounding box center [261, 189] width 321 height 115
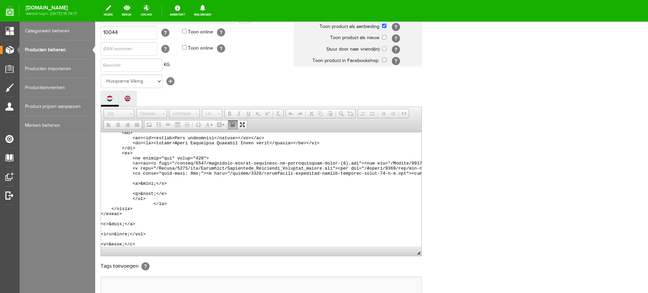
scroll to position [256, 0]
paste textarea "<td valign="top"><iframe allowfullscreen="" frameborder="0" height="169" onclic…"
type textarea "<div> <p>De Husqvarna Viking Designer Topaz&trade; 25 combineert innovatieve te…"
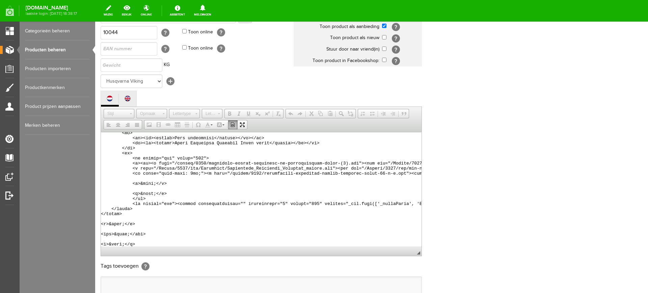
scroll to position [256, 321]
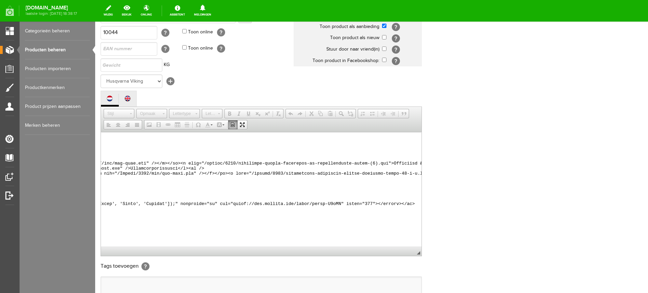
click at [232, 122] on span at bounding box center [232, 124] width 5 height 5
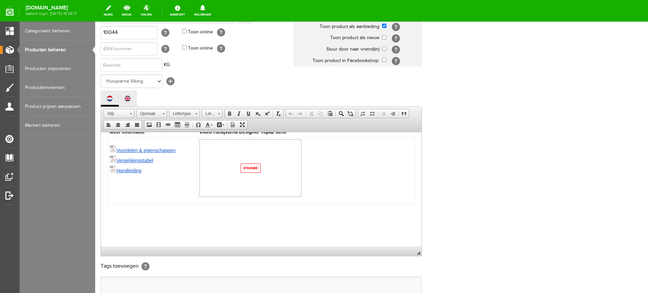
scroll to position [163, 0]
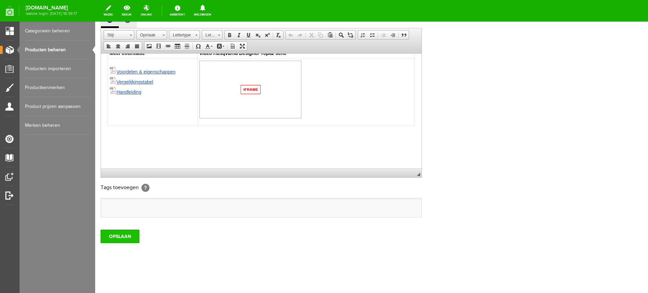
click at [110, 238] on input "OPSLAAN" at bounding box center [120, 236] width 39 height 13
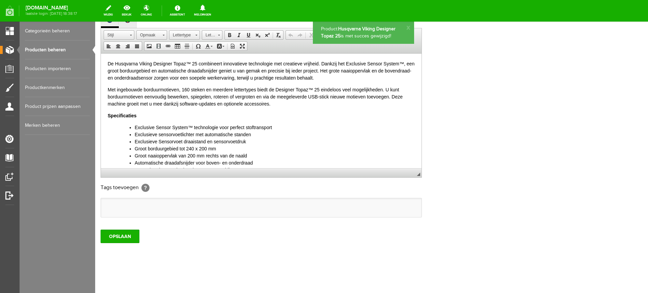
scroll to position [0, 0]
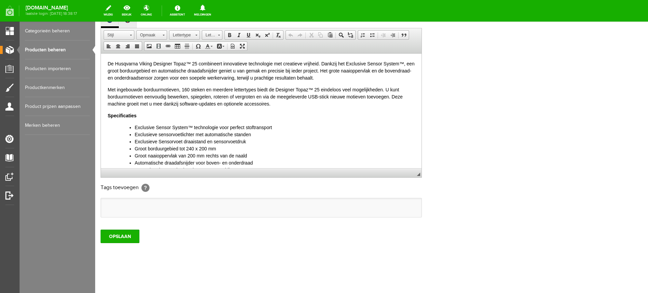
click at [57, 46] on link "Producten beheren" at bounding box center [57, 49] width 65 height 19
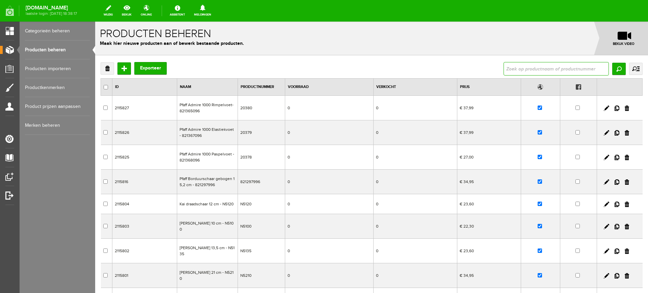
click at [527, 69] on input "text" at bounding box center [555, 68] width 105 height 13
click at [572, 68] on input "text" at bounding box center [555, 68] width 105 height 13
paste input "Singer Coverstitch"
type input "Singer Coverstitch"
click at [614, 69] on input "Zoeken" at bounding box center [618, 69] width 13 height 12
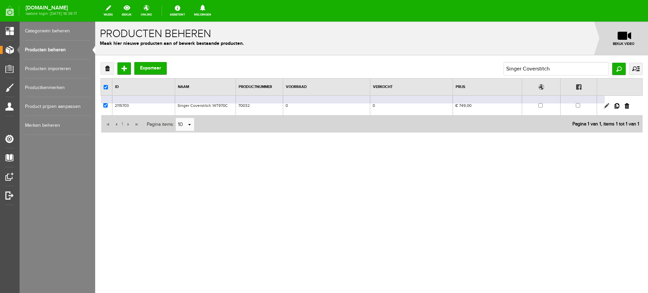
click at [606, 105] on link at bounding box center [606, 105] width 5 height 5
checkbox input "true"
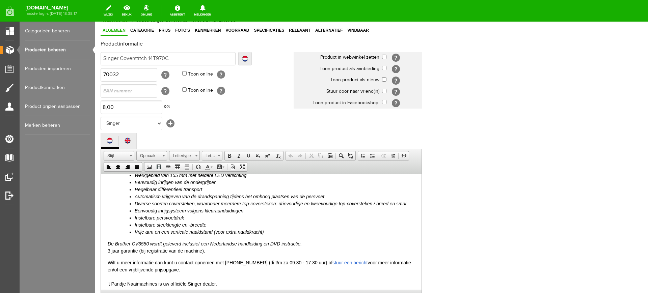
scroll to position [84, 0]
click at [186, 28] on span "Foto's" at bounding box center [182, 30] width 19 height 5
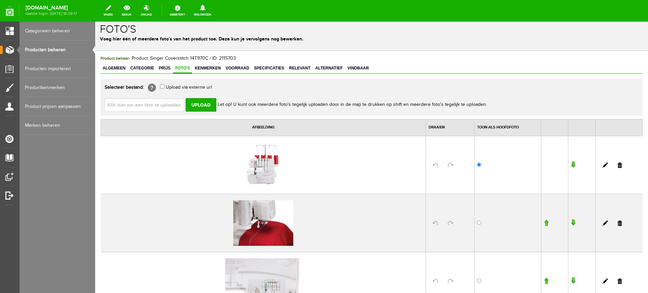
scroll to position [4, 0]
click at [116, 67] on span "Algemeen" at bounding box center [114, 68] width 27 height 5
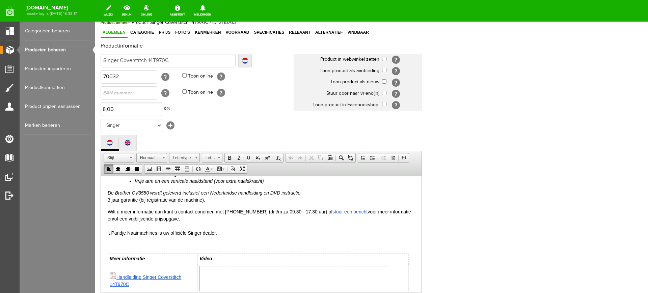
scroll to position [111, 0]
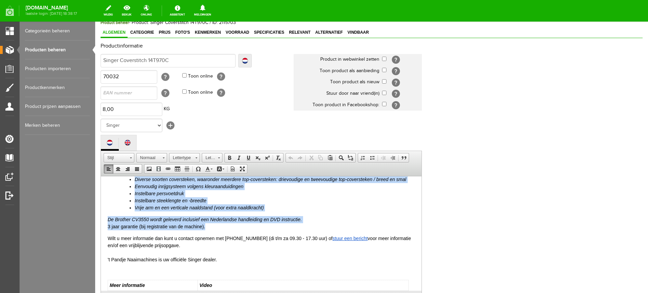
drag, startPoint x: 108, startPoint y: 185, endPoint x: 273, endPoint y: 225, distance: 169.7
click at [273, 225] on body "NOG AANPASSEN De Singer Coverstitch 14T970C is een prachtige aanvulling op uw n…" at bounding box center [261, 243] width 307 height 343
paste body
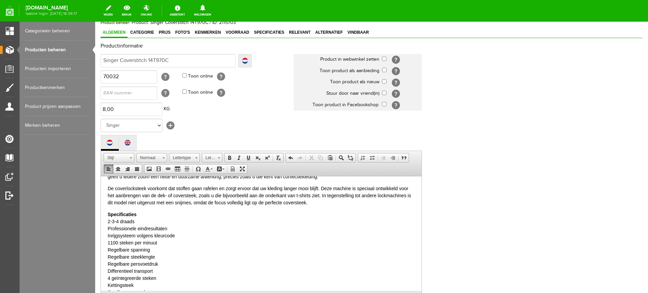
scroll to position [0, 0]
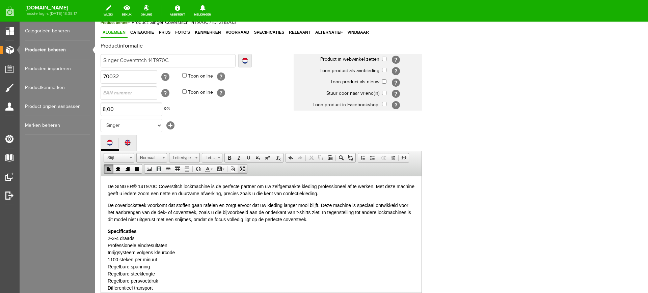
click at [242, 168] on span at bounding box center [242, 168] width 5 height 5
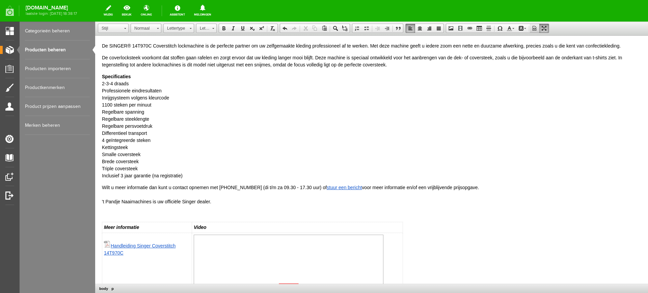
click at [534, 27] on span at bounding box center [534, 28] width 5 height 5
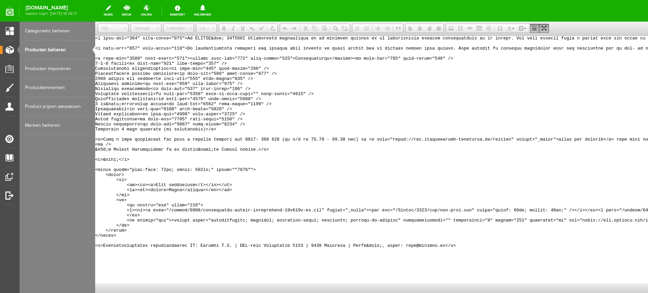
click at [51, 47] on link "Producten beheren" at bounding box center [57, 49] width 65 height 19
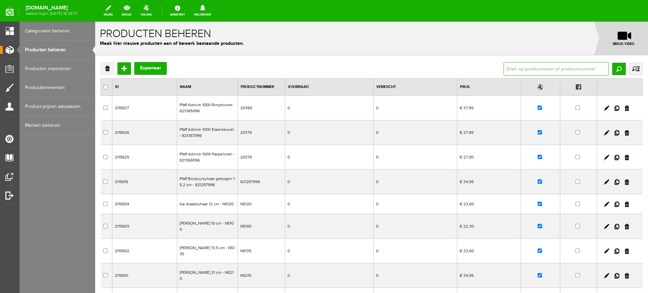
click at [530, 67] on input "text" at bounding box center [555, 68] width 105 height 13
type input "Coverstitch"
click at [612, 66] on input "Zoeken" at bounding box center [618, 69] width 13 height 12
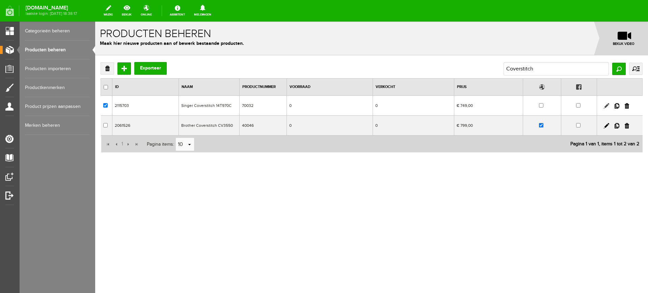
click at [605, 104] on link at bounding box center [606, 105] width 5 height 5
checkbox input "true"
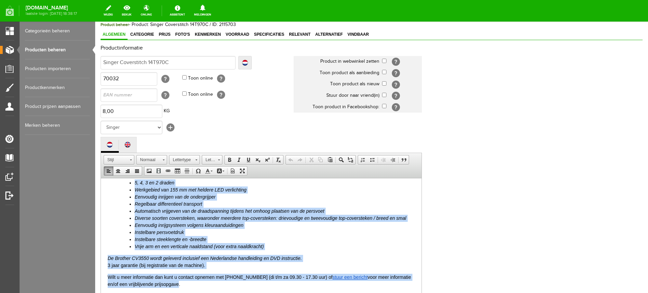
scroll to position [110, 0]
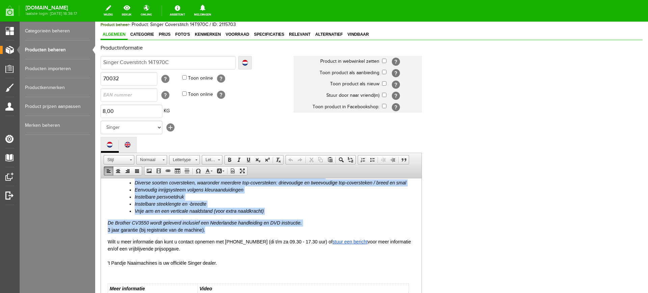
drag, startPoint x: 108, startPoint y: 188, endPoint x: 300, endPoint y: 230, distance: 196.0
click at [300, 230] on body "NOG AANPASSEN De Singer Coverstitch 14T970C is een prachtige aanvulling op uw n…" at bounding box center [261, 246] width 307 height 343
paste body
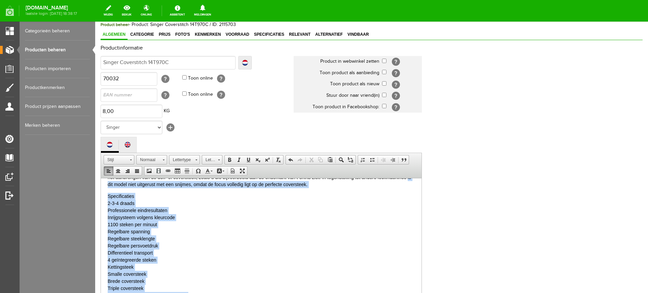
scroll to position [0, 0]
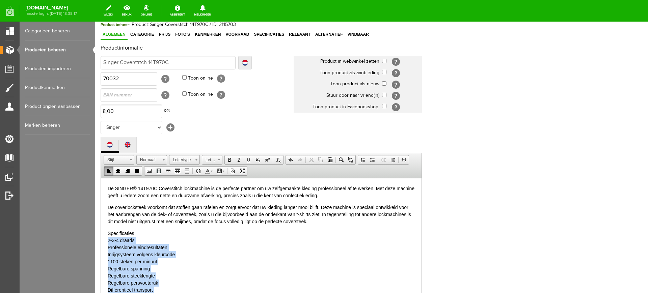
drag, startPoint x: 193, startPoint y: 213, endPoint x: 107, endPoint y: 240, distance: 90.1
click at [374, 162] on span at bounding box center [371, 159] width 5 height 5
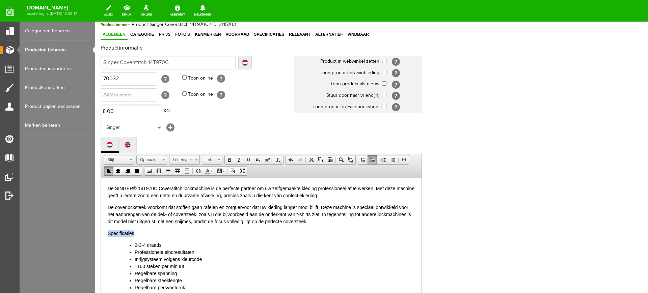
drag, startPoint x: 152, startPoint y: 232, endPoint x: 101, endPoint y: 229, distance: 51.4
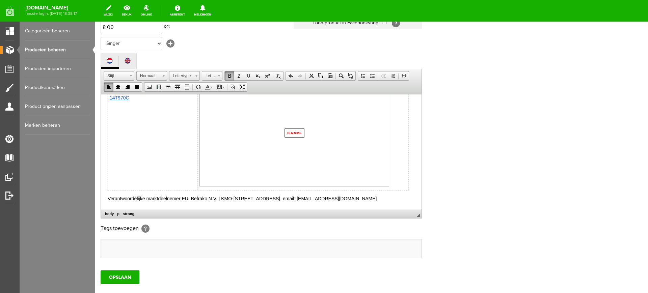
scroll to position [122, 0]
click at [127, 277] on input "OPSLAAN" at bounding box center [120, 276] width 39 height 13
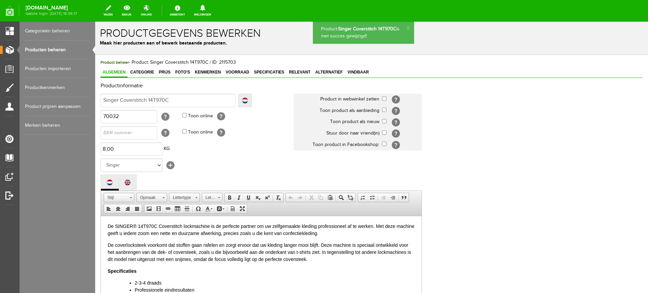
scroll to position [0, 0]
click at [358, 72] on span "Vindbaar" at bounding box center [358, 72] width 25 height 5
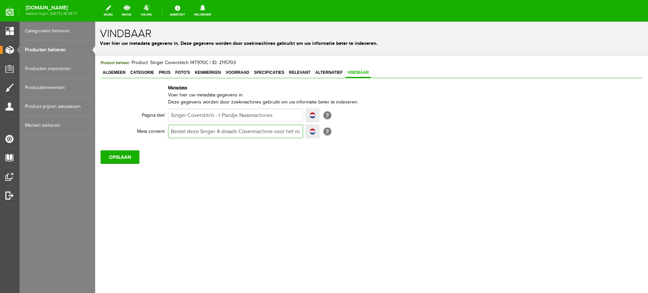
click at [276, 132] on input "Bestel deze Singer 4-draads Covermachine voor het maken van professioneel genaa…" at bounding box center [235, 131] width 135 height 13
drag, startPoint x: 275, startPoint y: 116, endPoint x: 167, endPoint y: 115, distance: 108.0
click at [167, 115] on tr "Pagina titel: Singer Coverstitch - t Pandje Naaimachines Localize Singer Covers…" at bounding box center [263, 115] width 324 height 16
click at [463, 71] on div "Algemeen Categorie Prijs Foto's Kenmerken Voorraad Specificaties Relevant Alter…" at bounding box center [372, 73] width 542 height 10
drag, startPoint x: 284, startPoint y: 110, endPoint x: 280, endPoint y: 113, distance: 4.5
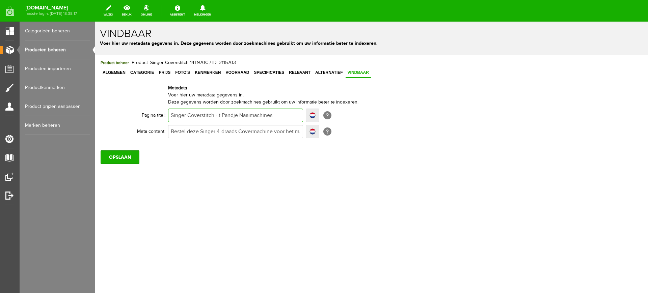
click at [281, 112] on input "Singer Coverstitch - t Pandje Naaimachines" at bounding box center [235, 115] width 135 height 13
drag, startPoint x: 279, startPoint y: 113, endPoint x: 144, endPoint y: 109, distance: 135.1
click at [145, 108] on tr "Pagina titel: Singer Coverstitch - t Pandje Naaimachines Localize Singer Covers…" at bounding box center [263, 115] width 324 height 16
paste input "[PERSON_NAME] 14T970C Coverstitch | ’"
type input "SINGER 14T970C Coverstitch | ’t Pandje Naaimachines"
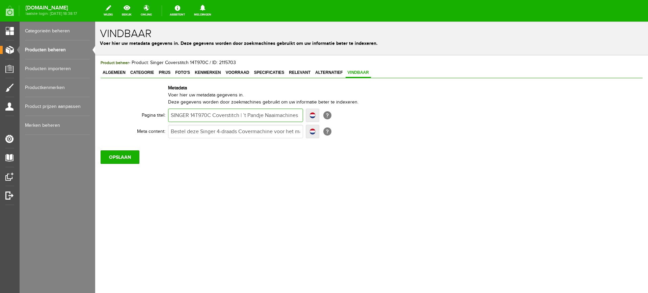
type input "SINGER 14T970C Coverstitch | ’t Pandje Naaimachines"
click at [267, 240] on body "Product: Singer Coverstitch 14T970C is met succes gewijzigd! x Vindbaar Voer hi…" at bounding box center [371, 158] width 553 height 272
click at [251, 130] on input "Bestel deze Singer 4-draads Covermachine voor het maken van professioneel genaa…" at bounding box center [235, 131] width 135 height 13
click at [113, 157] on input "OPSLAAN" at bounding box center [120, 156] width 39 height 13
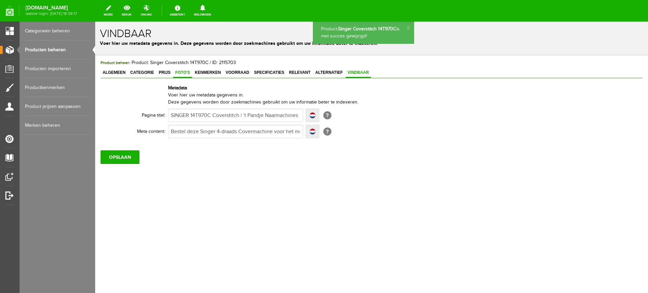
click at [180, 73] on span "Foto's" at bounding box center [182, 72] width 19 height 5
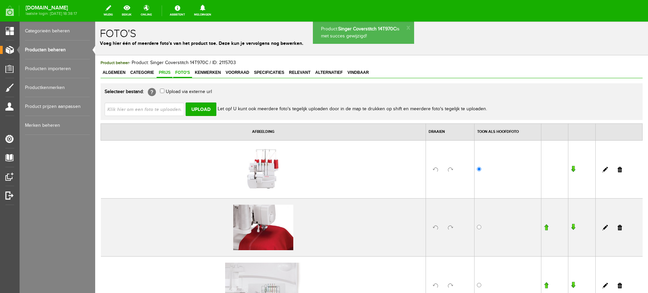
click at [164, 73] on span "Prijs" at bounding box center [165, 72] width 16 height 5
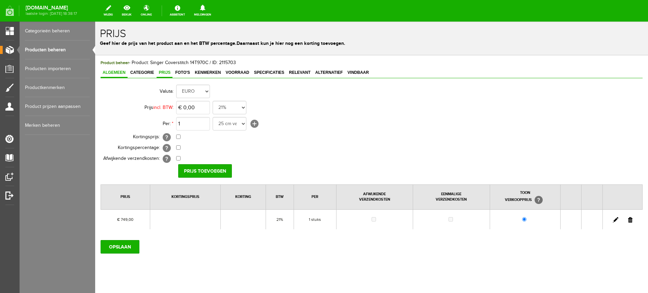
click at [120, 73] on span "Algemeen" at bounding box center [114, 72] width 27 height 5
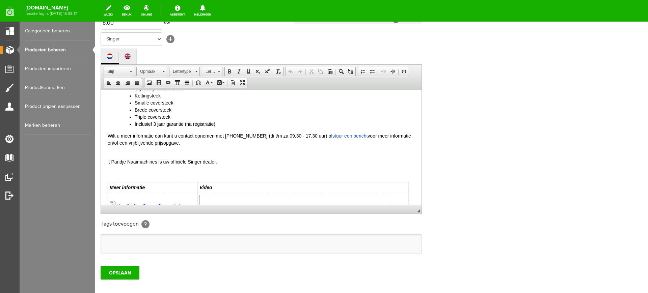
scroll to position [127, 0]
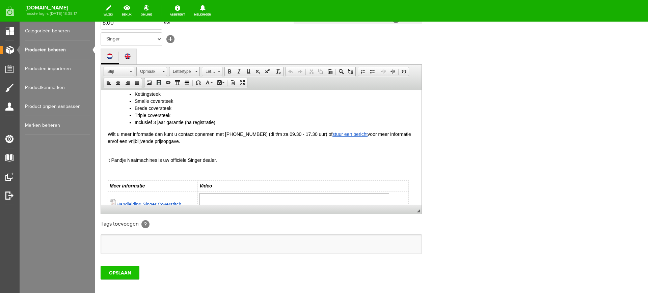
click at [132, 270] on input "OPSLAAN" at bounding box center [120, 272] width 39 height 13
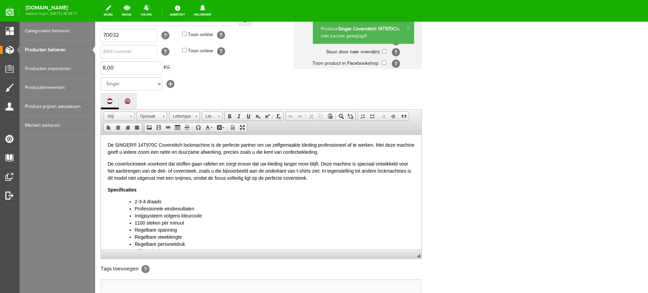
scroll to position [42, 0]
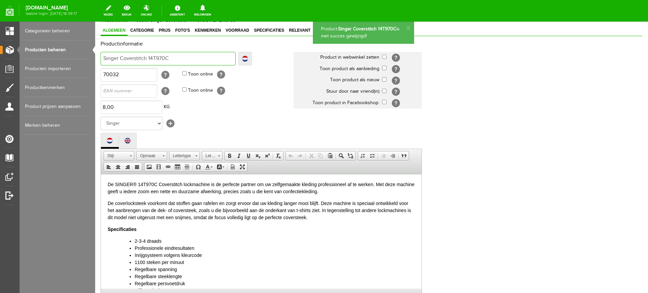
drag, startPoint x: 169, startPoint y: 60, endPoint x: 99, endPoint y: 55, distance: 70.7
click at [99, 55] on div "Product beheer - Product: Singer Coverstitch 14T970C / ID: 2115703 Algemeen Cat…" at bounding box center [371, 213] width 553 height 401
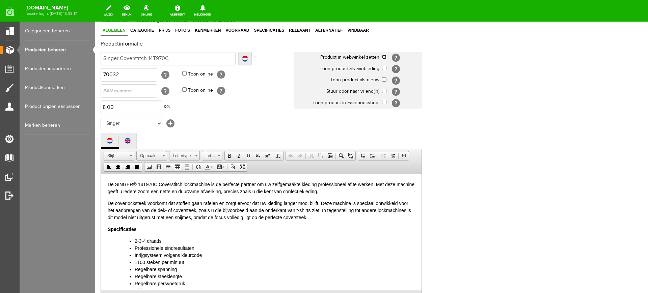
click at [385, 56] on input "checkbox" at bounding box center [384, 57] width 4 height 4
checkbox input "true"
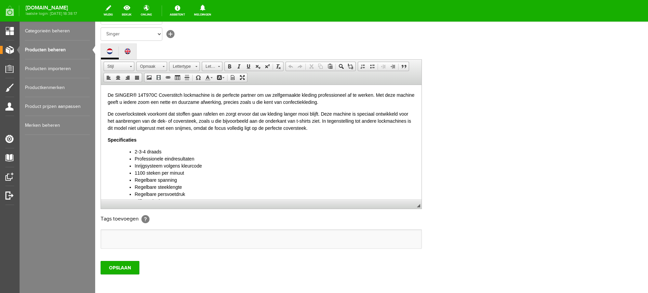
scroll to position [163, 0]
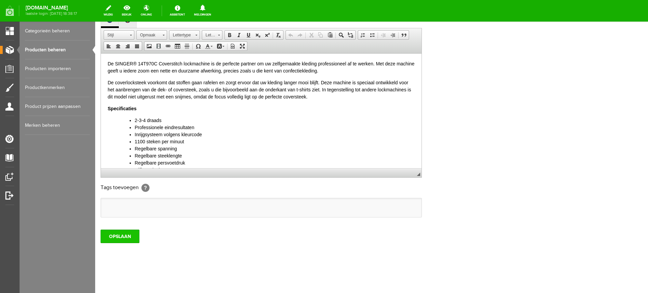
click at [125, 237] on input "OPSLAAN" at bounding box center [120, 236] width 39 height 13
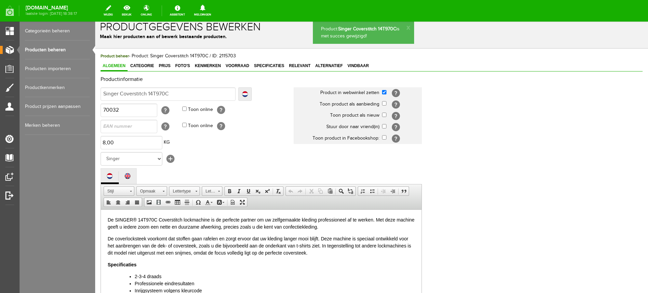
scroll to position [0, 0]
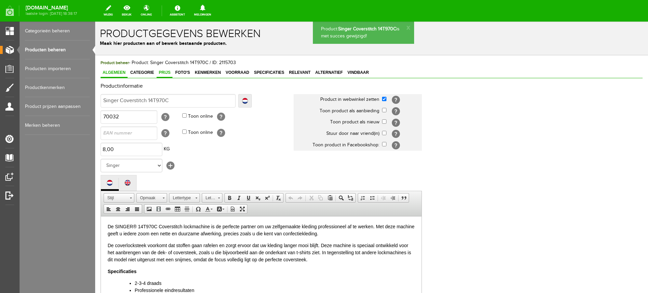
click at [160, 72] on span "Prijs" at bounding box center [165, 72] width 16 height 5
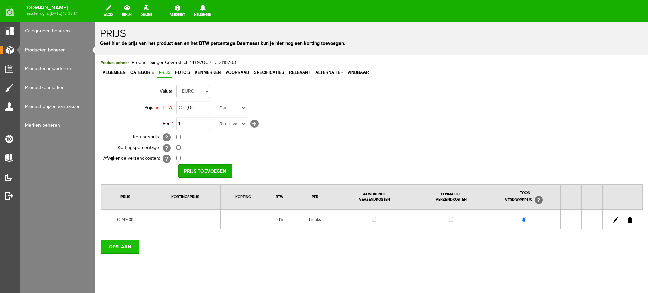
click at [114, 248] on input "OPSLAAN" at bounding box center [120, 246] width 39 height 13
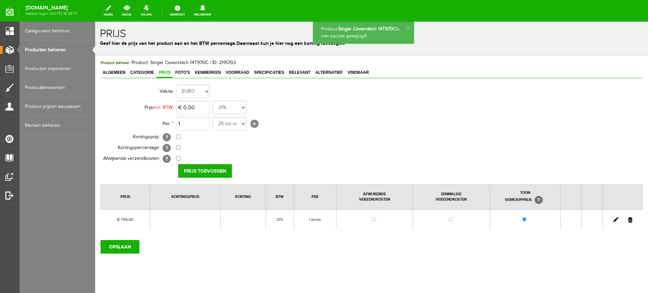
click at [41, 45] on link "Producten beheren" at bounding box center [57, 49] width 65 height 19
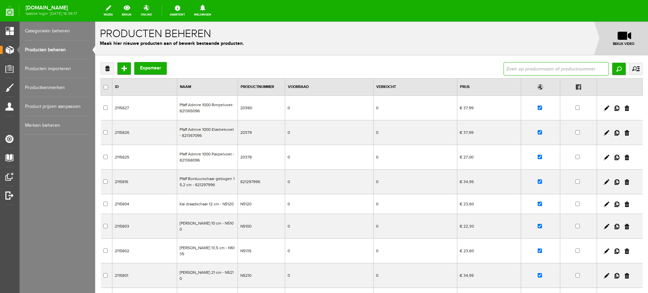
click at [528, 69] on input "text" at bounding box center [555, 68] width 105 height 13
paste input "quilt-ambition-635"
type input "quilt-ambition-635"
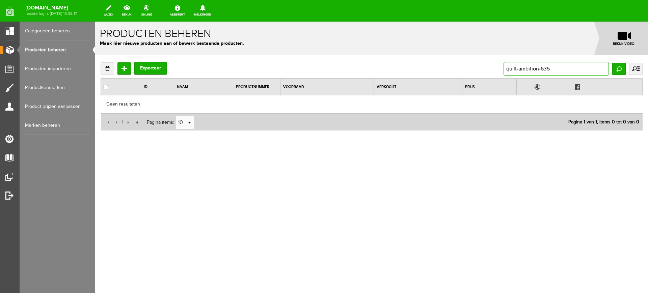
drag, startPoint x: 541, startPoint y: 66, endPoint x: 453, endPoint y: 60, distance: 87.6
click at [466, 62] on div "Verwijderen Toevoegen Exporteer quilt-ambition-635 Zoeken uitgebreid zoeken Cat…" at bounding box center [372, 68] width 542 height 13
type input "635"
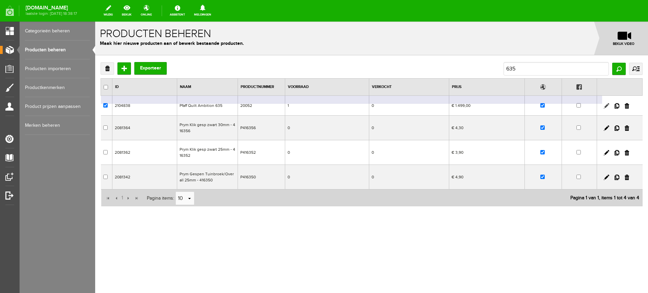
click at [604, 106] on link at bounding box center [606, 105] width 5 height 5
checkbox input "true"
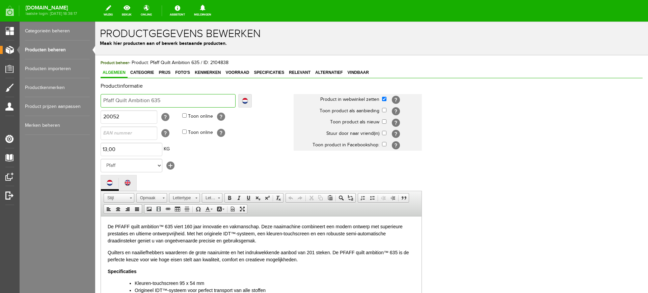
drag, startPoint x: 168, startPoint y: 101, endPoint x: 189, endPoint y: 118, distance: 27.1
click at [95, 97] on html "x Productgegevens bewerken Maak hier producten aan of bewerk bestaande producte…" at bounding box center [371, 158] width 553 height 272
click at [142, 71] on span "Categorie" at bounding box center [142, 72] width 28 height 5
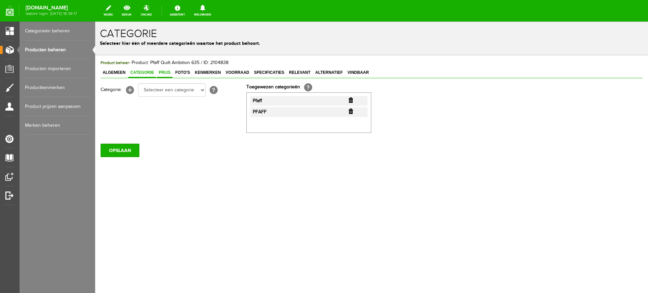
click at [164, 71] on span "Prijs" at bounding box center [165, 72] width 16 height 5
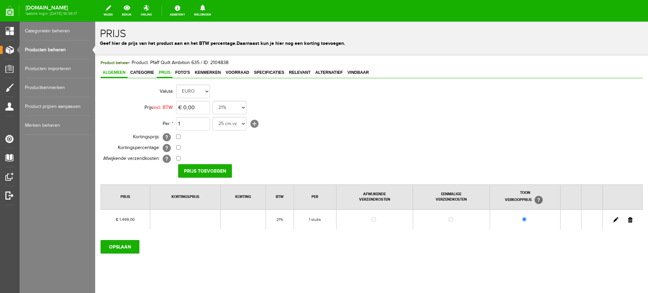
click at [118, 70] on span "Algemeen" at bounding box center [114, 72] width 27 height 5
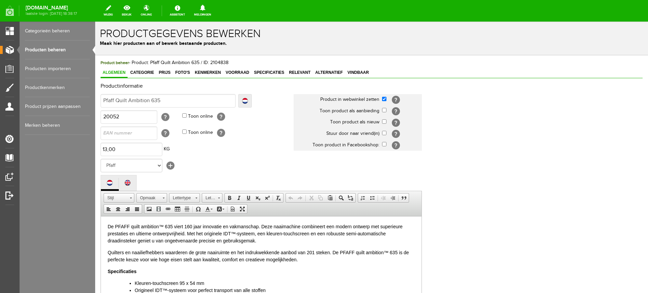
click at [39, 49] on link "Producten beheren" at bounding box center [57, 49] width 65 height 19
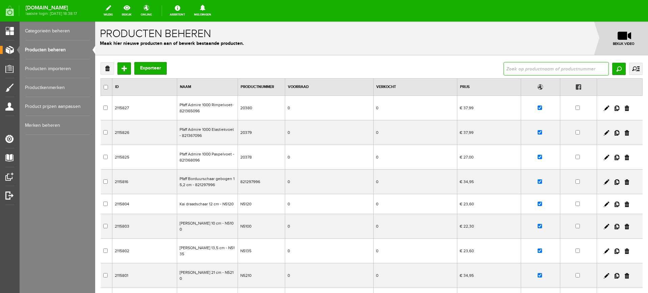
click at [550, 70] on input "text" at bounding box center [555, 68] width 105 height 13
type input "Husqvarna Viking Designer Topaz"
click at [615, 67] on input "Zoeken" at bounding box center [618, 69] width 13 height 12
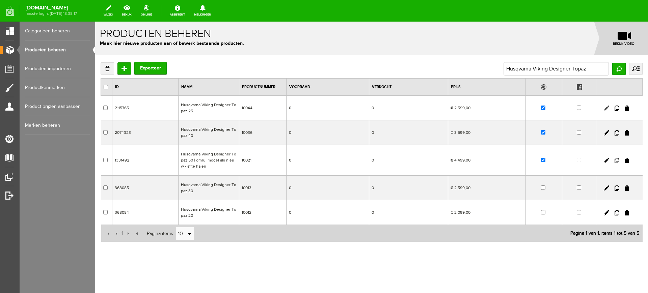
click at [607, 107] on link at bounding box center [606, 108] width 5 height 5
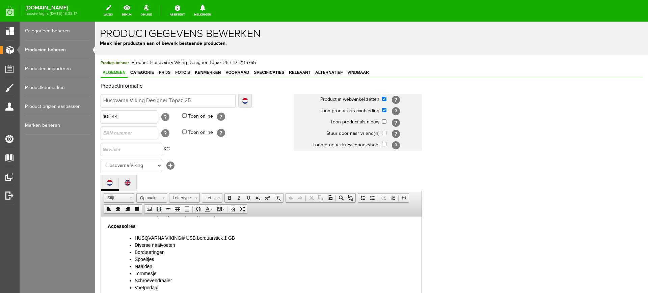
scroll to position [211, 0]
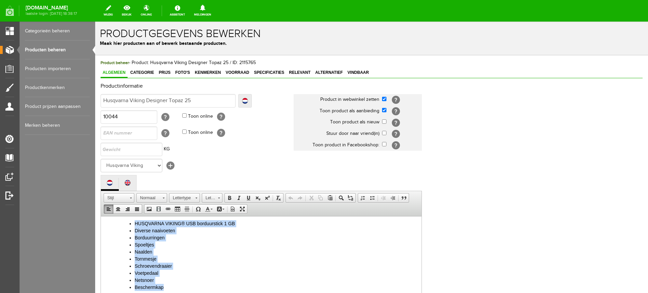
drag, startPoint x: 167, startPoint y: 287, endPoint x: 131, endPoint y: 226, distance: 70.7
click at [131, 226] on ul "HUSQVARNA VIKING® USB borduurstick 1 GB Diverse naaivoeten Borduurringen Spoelt…" at bounding box center [268, 255] width 294 height 71
paste body
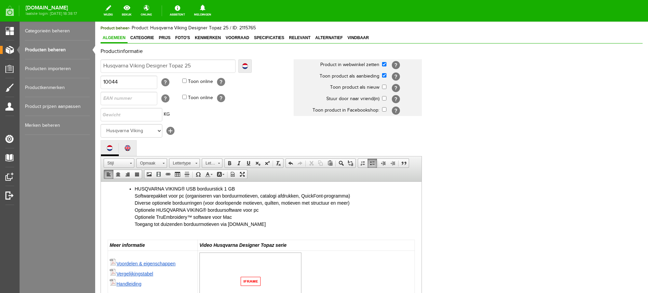
click at [135, 187] on li "HUSQVARNA VIKING® USB borduurstick 1 GB Softwarepakket voor pc (organiseren van…" at bounding box center [275, 206] width 280 height 43
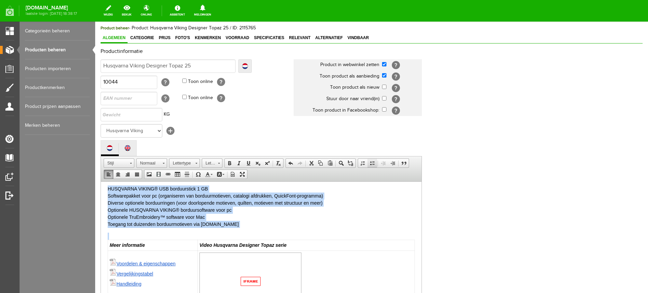
click at [370, 164] on span at bounding box center [371, 163] width 5 height 5
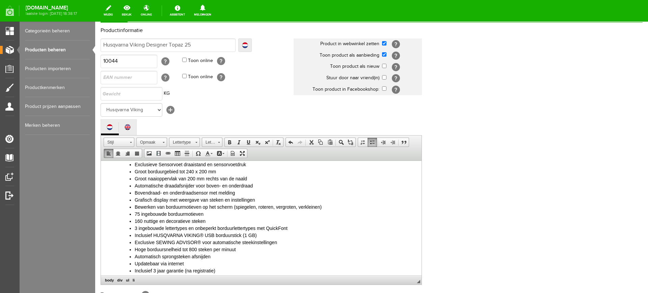
scroll to position [127, 0]
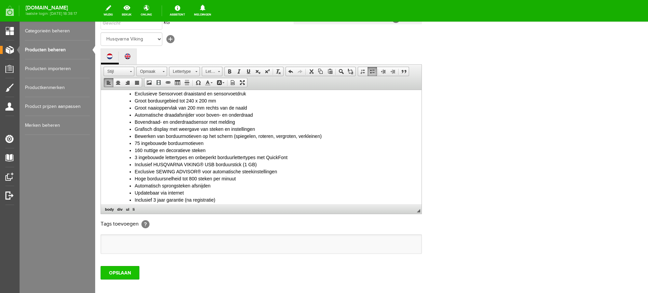
click at [126, 270] on input "OPSLAAN" at bounding box center [120, 272] width 39 height 13
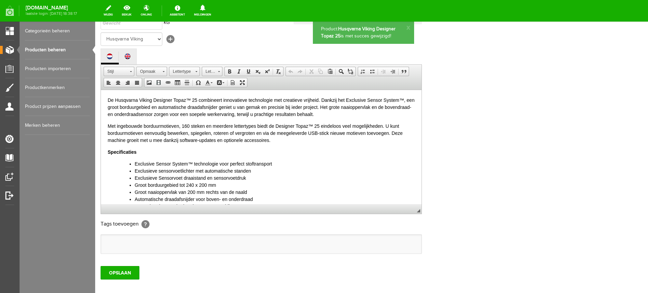
scroll to position [0, 0]
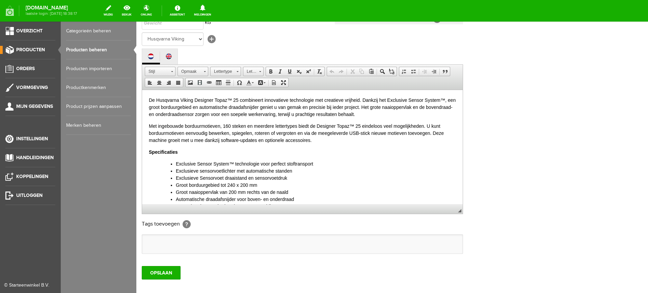
click at [101, 46] on link "Producten beheren" at bounding box center [98, 49] width 65 height 19
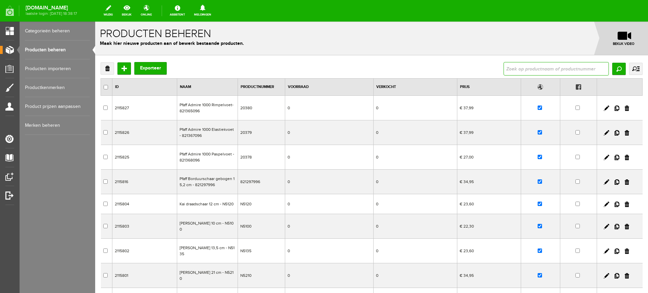
click at [580, 72] on input "text" at bounding box center [555, 68] width 105 height 13
type input "635"
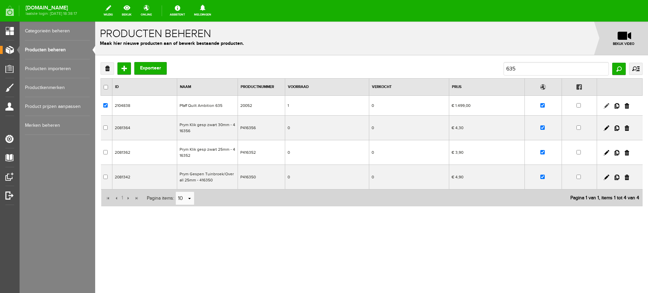
click at [605, 105] on link at bounding box center [606, 105] width 5 height 5
checkbox input "true"
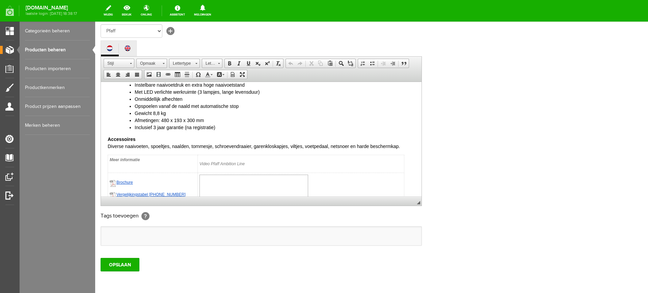
scroll to position [211, 0]
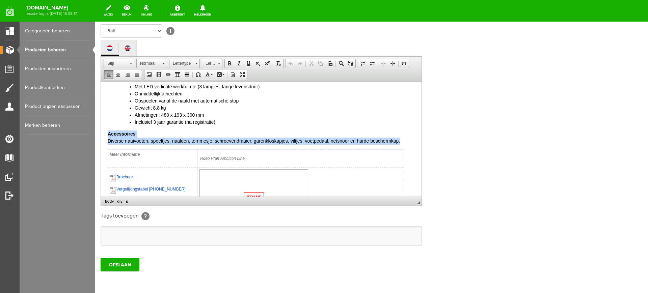
drag, startPoint x: 407, startPoint y: 142, endPoint x: 107, endPoint y: 130, distance: 300.6
click at [107, 130] on html "De PFAFF quilt ambition™ 635 viert 160 jaar innovatie en vakmanschap. Deze naai…" at bounding box center [261, 71] width 321 height 401
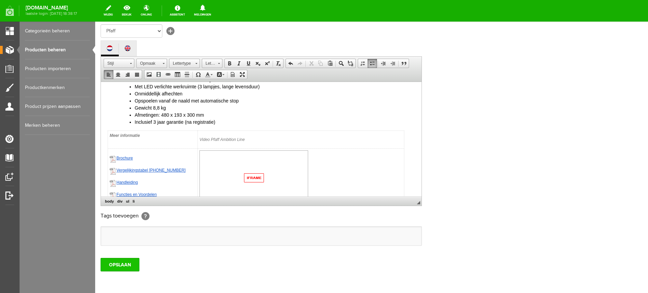
click at [116, 266] on input "OPSLAAN" at bounding box center [120, 264] width 39 height 13
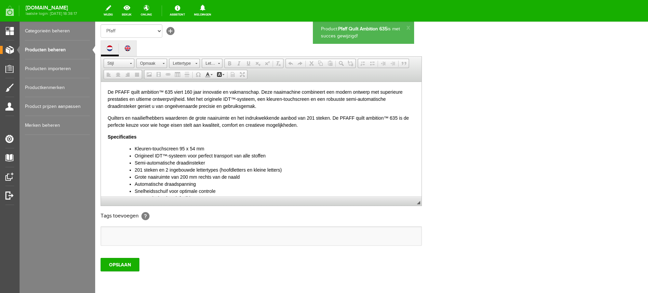
scroll to position [0, 0]
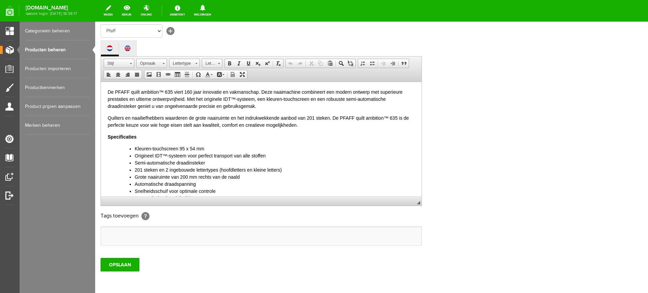
scroll to position [135, 0]
click at [122, 267] on input "OPSLAAN" at bounding box center [120, 264] width 39 height 13
click at [112, 266] on input "OPSLAAN" at bounding box center [120, 264] width 39 height 13
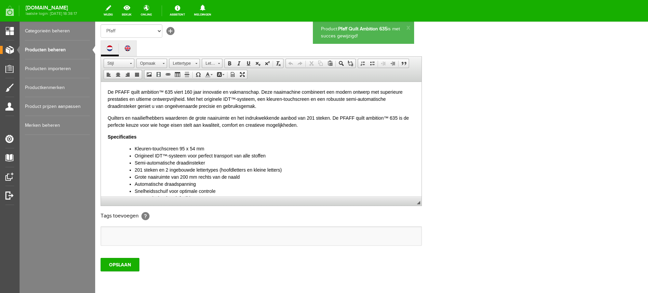
click at [50, 48] on link "Producten beheren" at bounding box center [57, 49] width 65 height 19
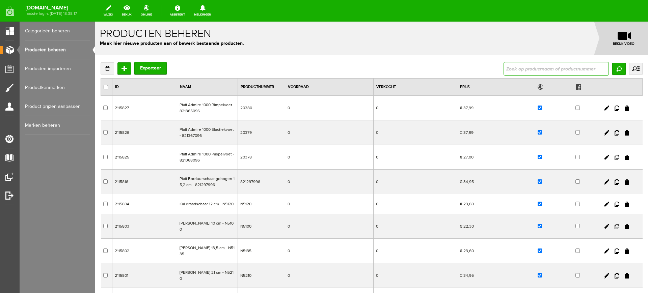
click at [532, 68] on input "text" at bounding box center [555, 68] width 105 height 13
type input "viking designer"
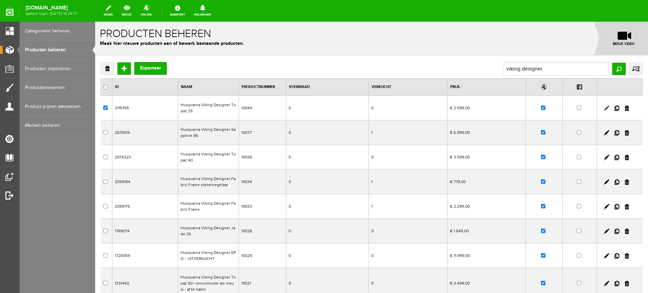
click at [604, 108] on link at bounding box center [606, 108] width 5 height 5
checkbox input "true"
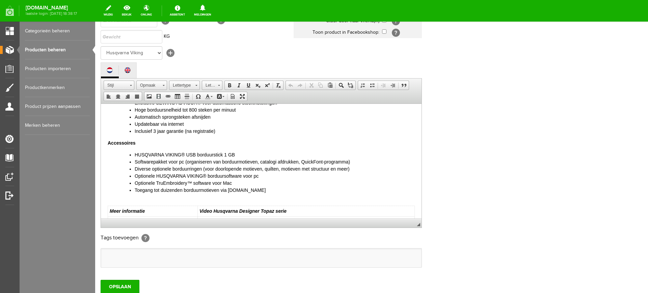
scroll to position [169, 0]
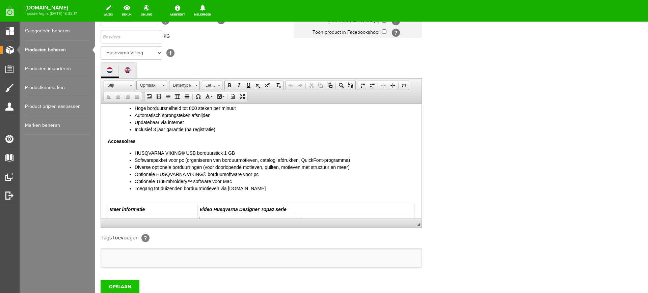
click at [111, 283] on input "OPSLAAN" at bounding box center [120, 286] width 39 height 13
drag, startPoint x: 284, startPoint y: 189, endPoint x: 228, endPoint y: 190, distance: 56.0
click at [228, 190] on li "Toegang tot duizenden borduurmotieven via [DOMAIN_NAME]" at bounding box center [275, 188] width 280 height 7
copy li "www.myembroideries.com"
click at [167, 97] on span at bounding box center [167, 96] width 5 height 5
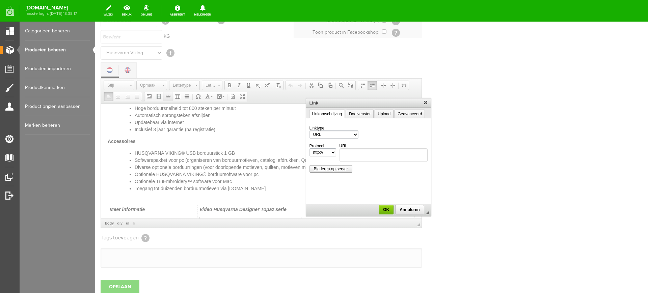
scroll to position [0, 0]
type input "www.myembroideries.com"
click at [366, 115] on link "Doelvenster" at bounding box center [360, 114] width 28 height 9
click at [361, 134] on select "<niet ingevuld> <frame> <popupvenster> Nieuw venster (_blank) Hele venster (_to…" at bounding box center [337, 135] width 56 height 8
select select "_blank"
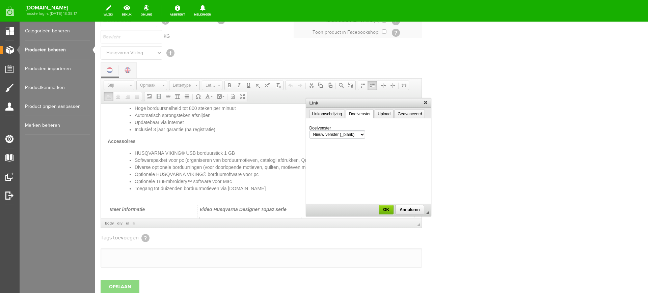
click at [309, 131] on select "<niet ingevuld> <frame> <popupvenster> Nieuw venster (_blank) Hele venster (_to…" at bounding box center [337, 135] width 56 height 8
click at [383, 208] on span "OK" at bounding box center [385, 210] width 13 height 5
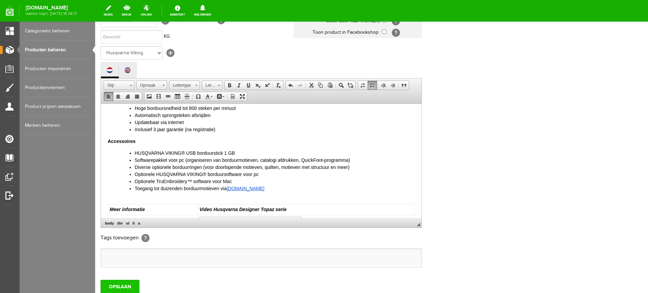
click at [127, 287] on input "OPSLAAN" at bounding box center [120, 286] width 39 height 13
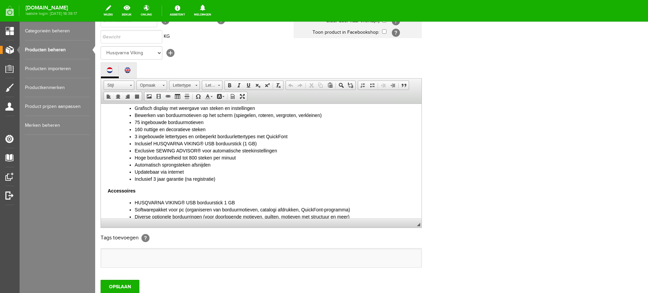
scroll to position [169, 0]
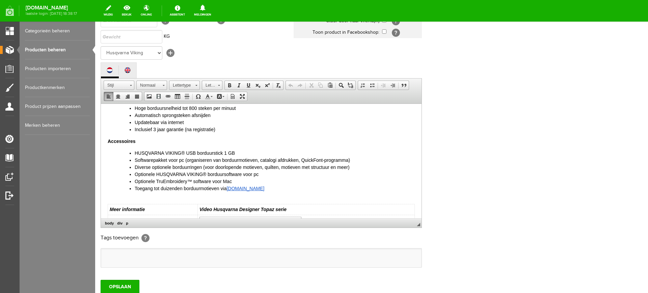
drag, startPoint x: 294, startPoint y: 192, endPoint x: 131, endPoint y: 189, distance: 163.7
click at [135, 189] on li "Toegang tot duizenden borduurmotieven via www.myembroideries.com" at bounding box center [275, 188] width 280 height 7
click at [284, 187] on li "Toegang tot duizenden borduurmotieven via www.myembroideries.com" at bounding box center [275, 188] width 280 height 7
drag, startPoint x: 284, startPoint y: 188, endPoint x: 132, endPoint y: 188, distance: 152.9
click at [132, 188] on ul "HUSQVARNA VIKING® USB borduurstick 1 GB Softwarepakket voor pc (organiseren van…" at bounding box center [268, 170] width 294 height 43
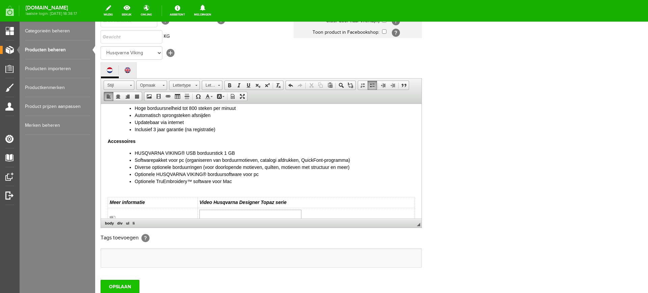
click at [122, 284] on input "OPSLAAN" at bounding box center [120, 286] width 39 height 13
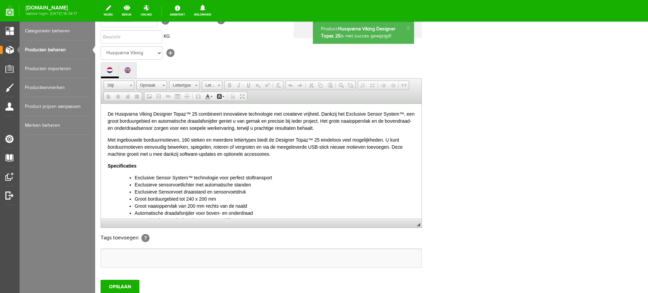
scroll to position [0, 0]
